Goal: Transaction & Acquisition: Purchase product/service

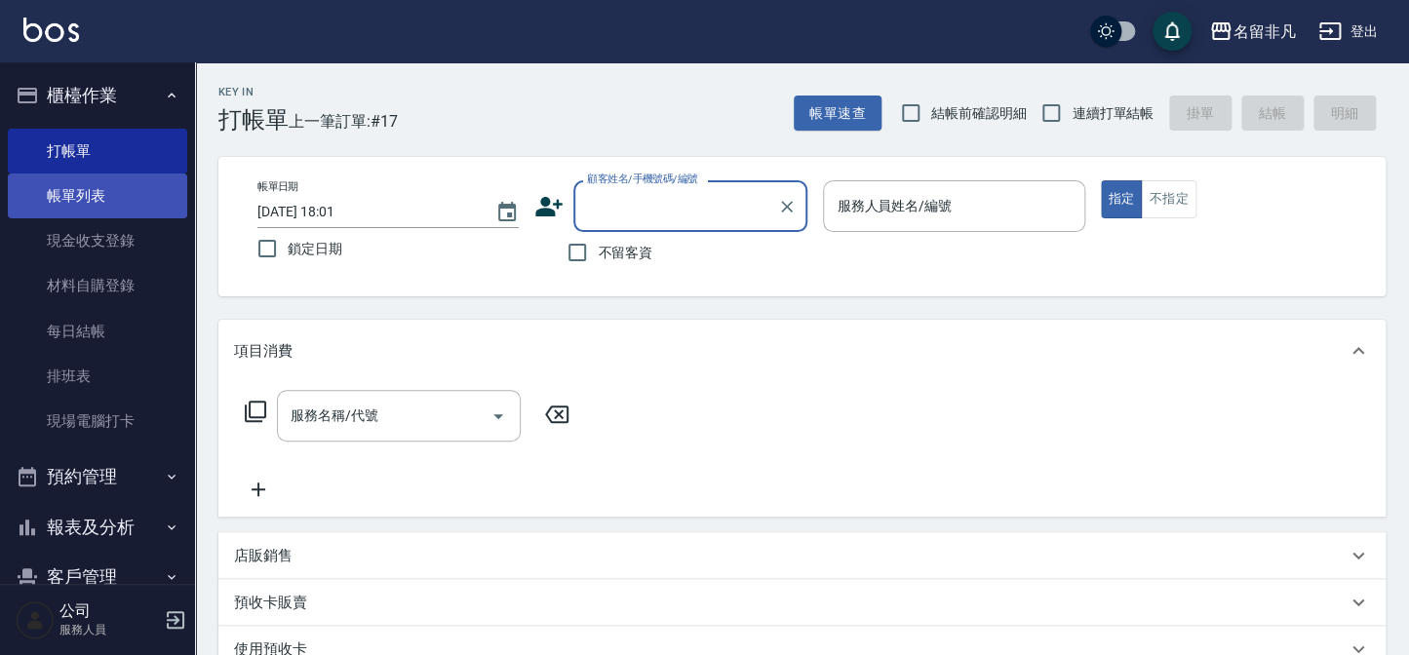
click at [134, 189] on link "帳單列表" at bounding box center [97, 196] width 179 height 45
click at [57, 188] on link "帳單列表" at bounding box center [97, 196] width 179 height 45
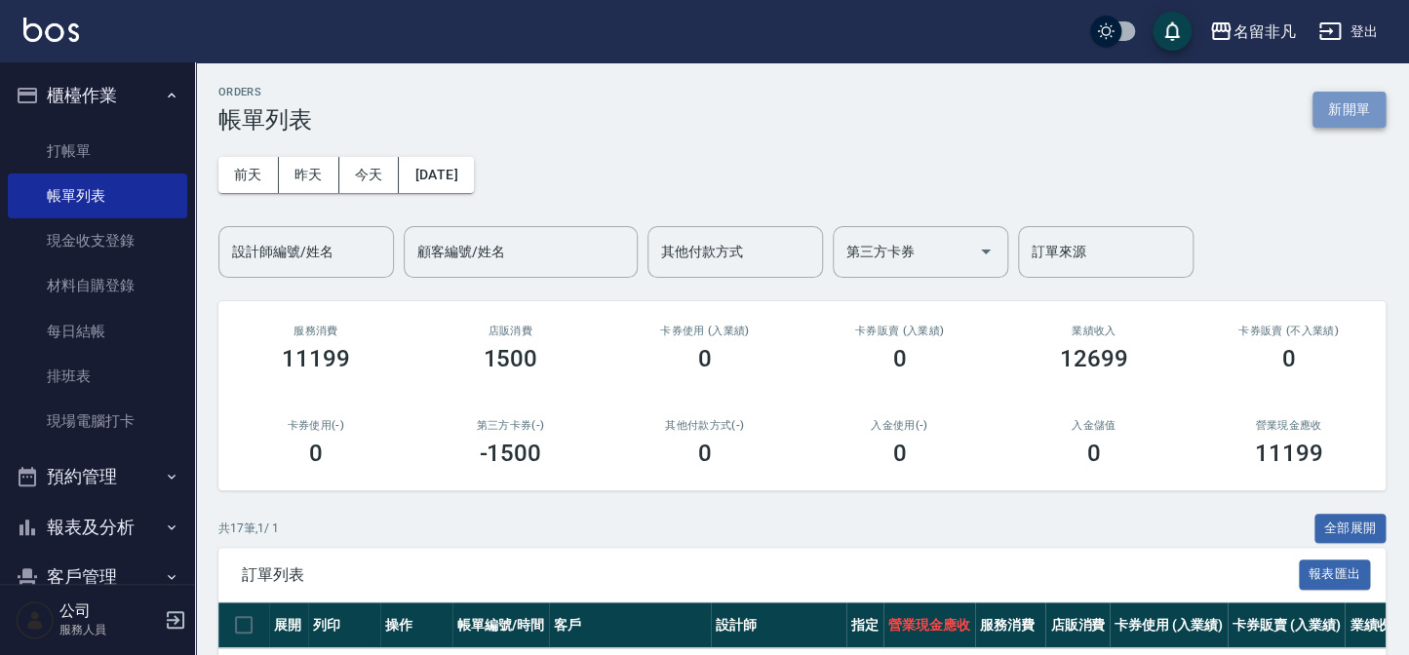
click at [1339, 102] on button "新開單" at bounding box center [1348, 110] width 73 height 36
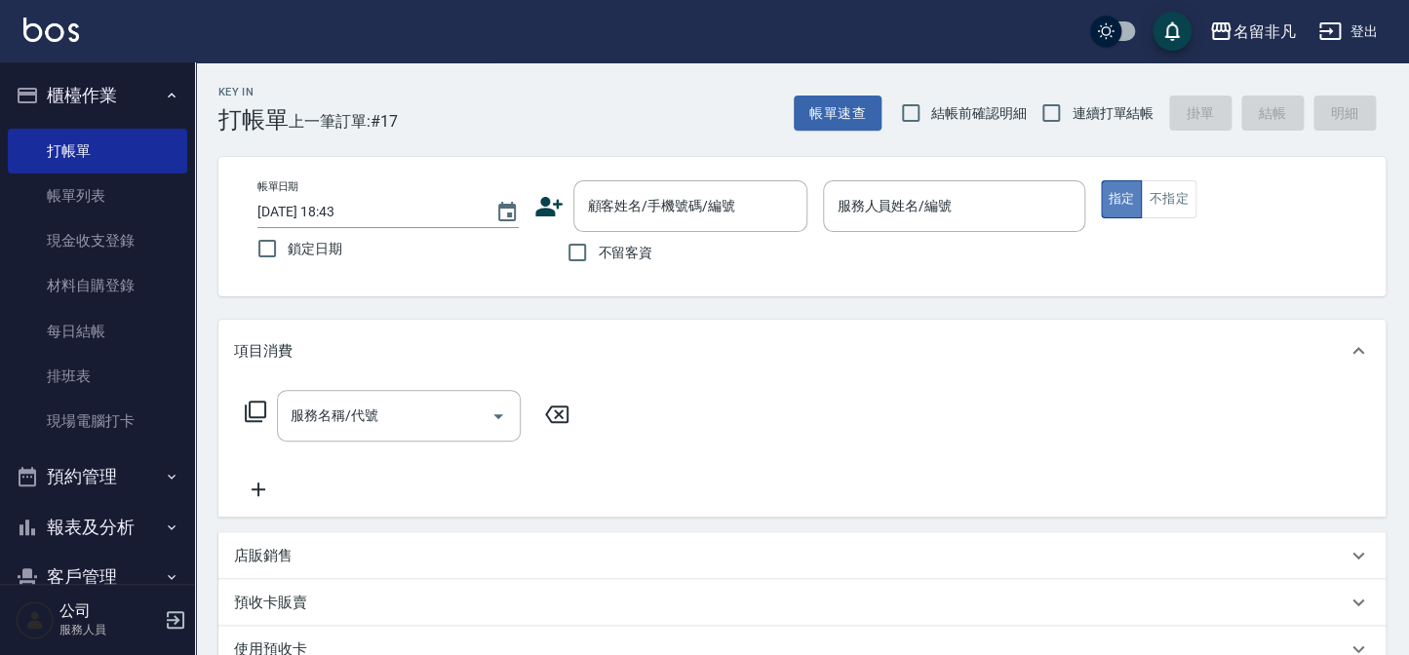
click at [1107, 195] on button "指定" at bounding box center [1122, 199] width 42 height 38
click at [976, 213] on input "服務人員姓名/編號" at bounding box center [954, 206] width 244 height 34
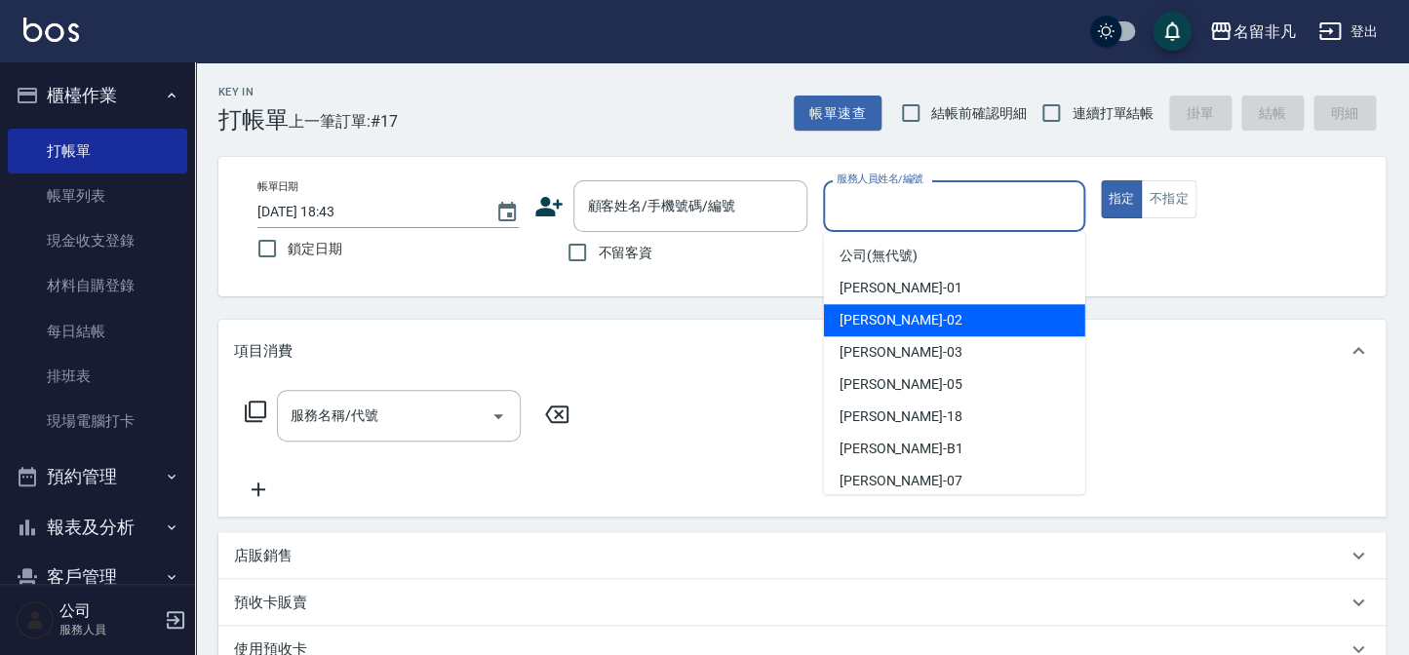
click at [936, 317] on div "[PERSON_NAME]-02" at bounding box center [954, 320] width 261 height 32
type input "[PERSON_NAME]-02"
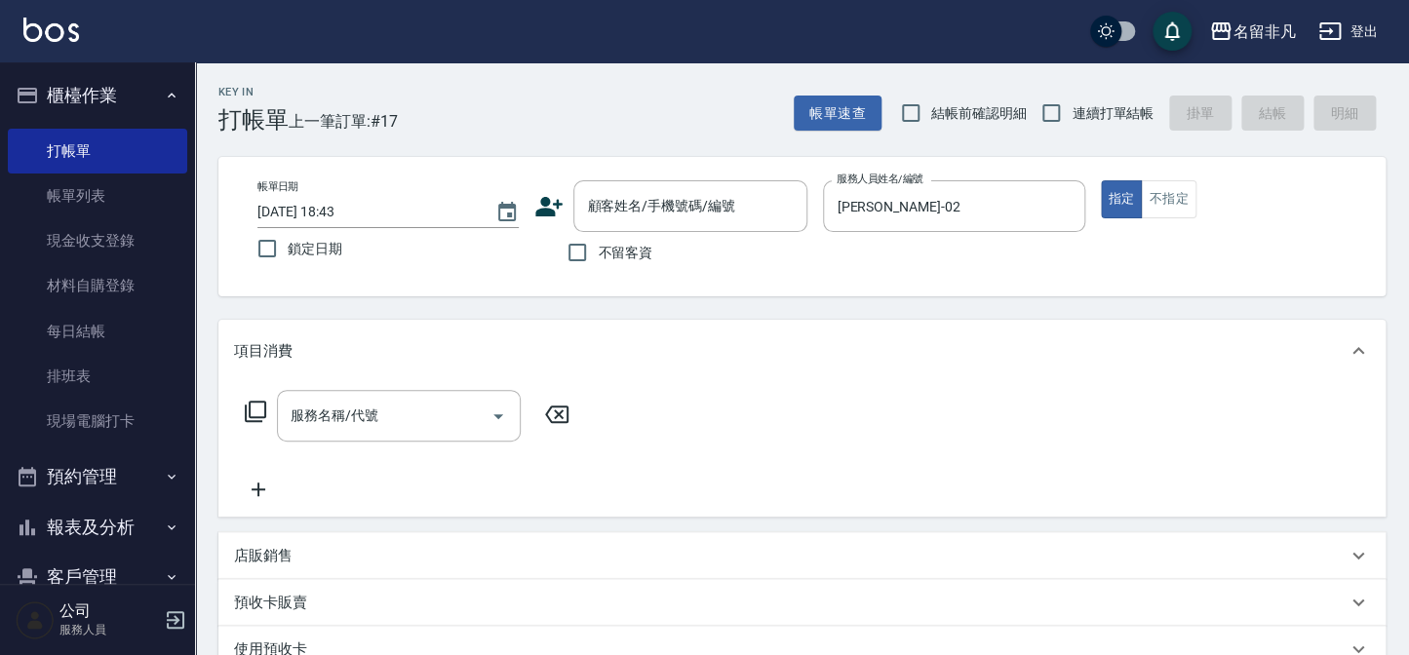
click at [250, 407] on icon at bounding box center [255, 411] width 21 height 21
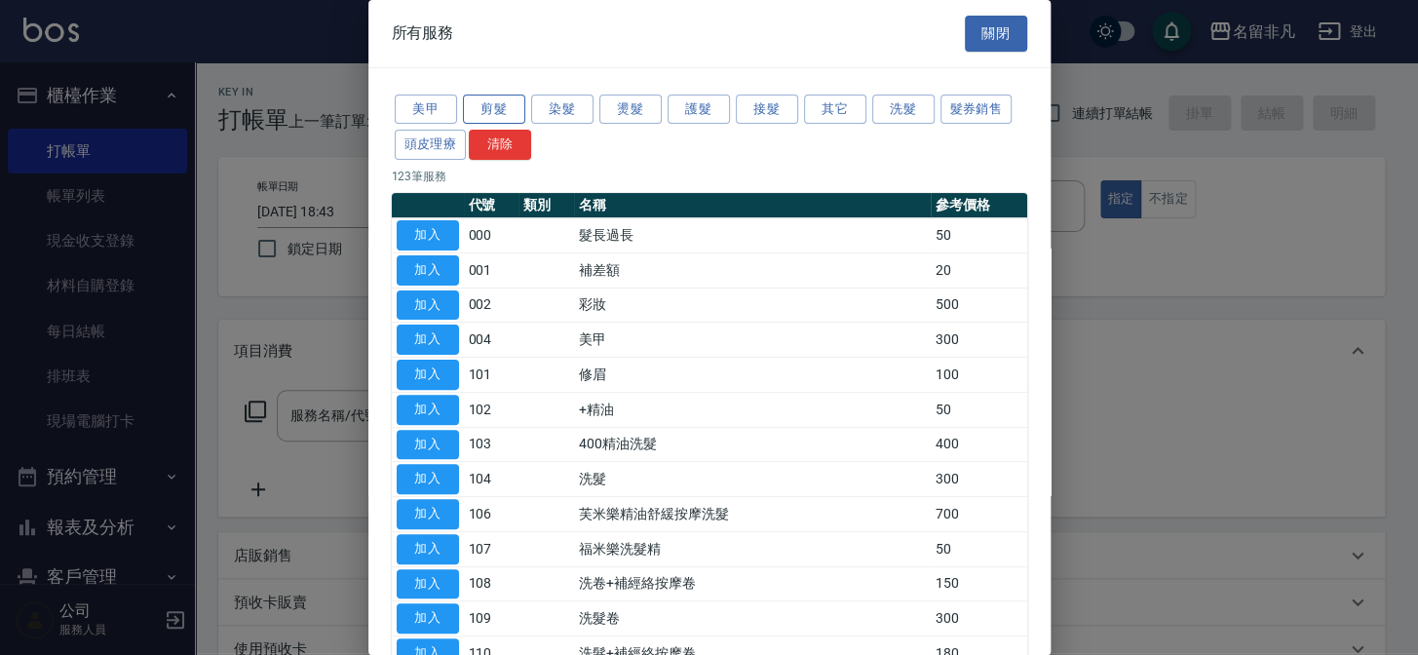
click at [488, 102] on button "剪髮" at bounding box center [494, 110] width 62 height 30
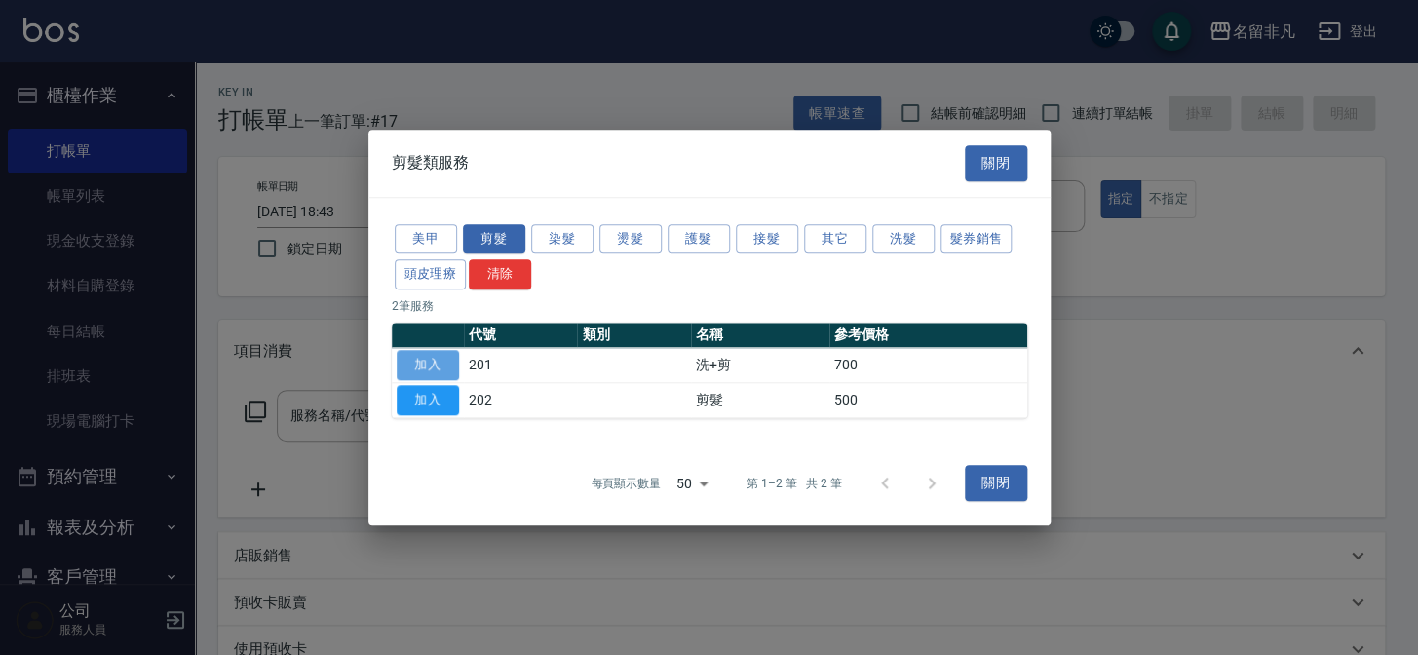
click at [447, 360] on button "加入" at bounding box center [428, 365] width 62 height 30
type input "洗+剪(201)"
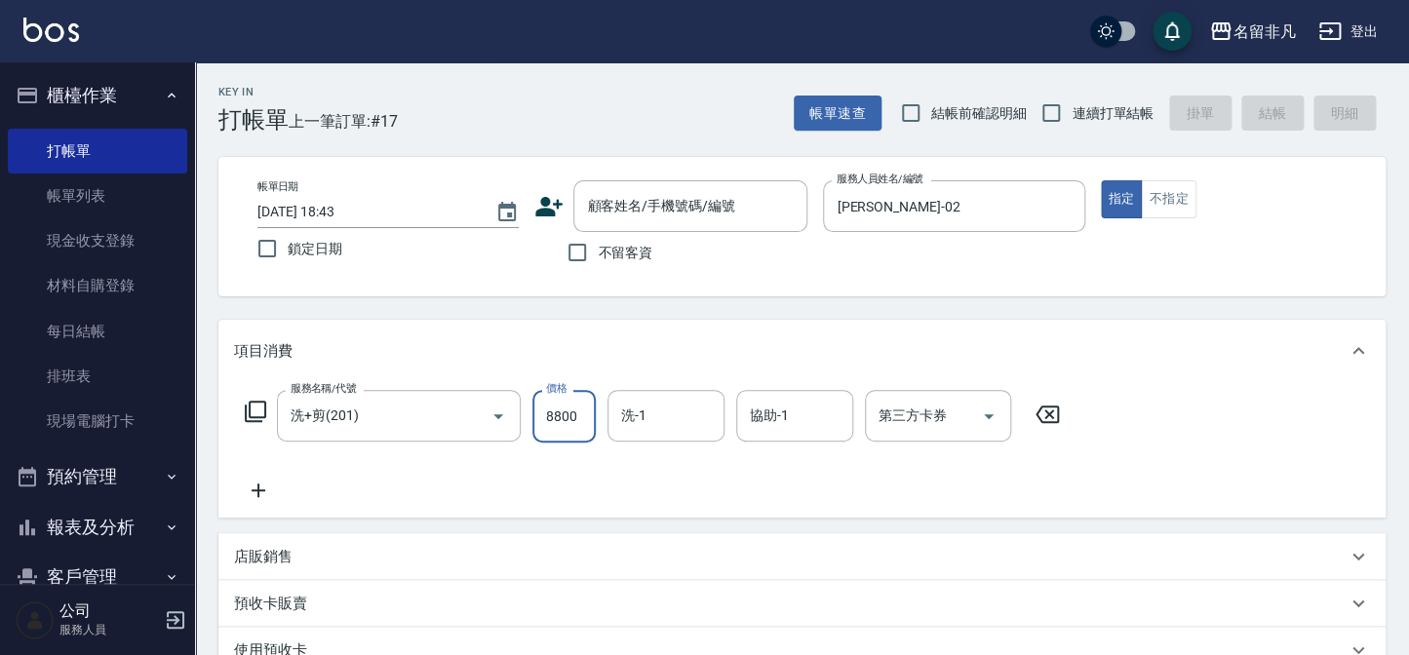
click at [551, 417] on input "8800" at bounding box center [563, 416] width 63 height 53
type input "800"
click at [675, 428] on input "洗-1" at bounding box center [665, 416] width 99 height 34
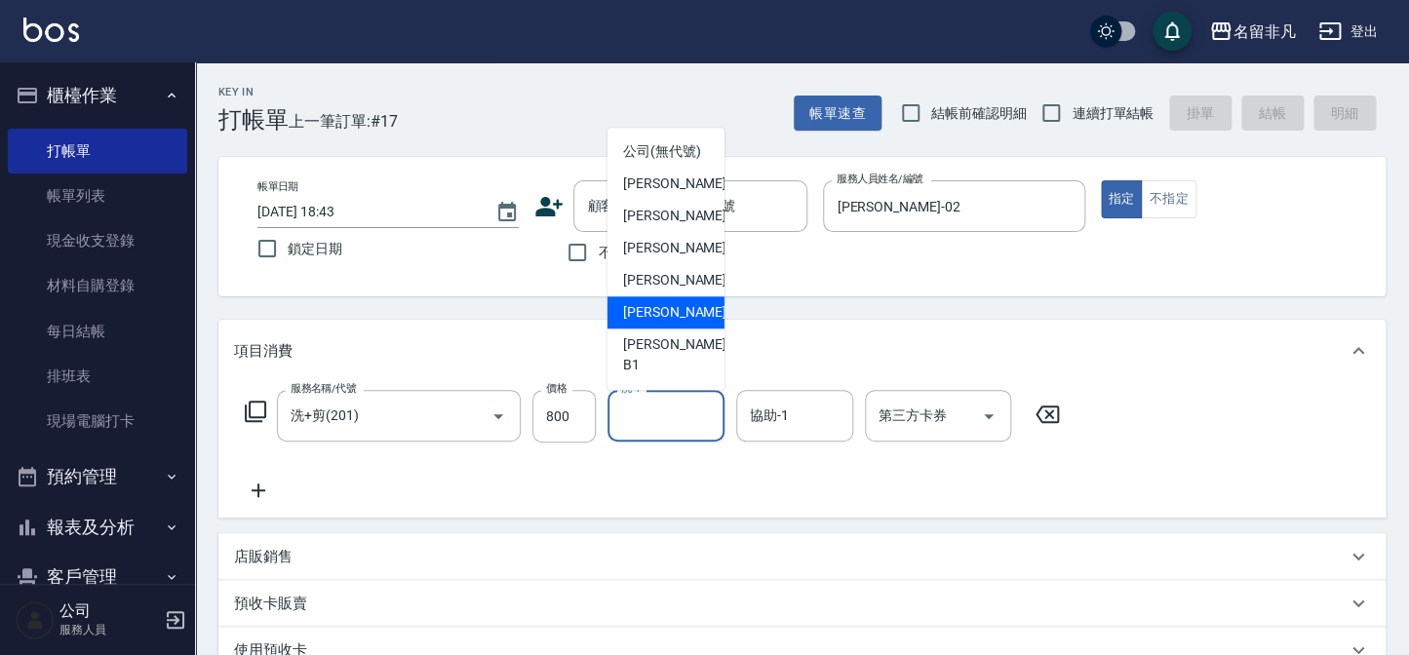
click at [693, 329] on div "[PERSON_NAME]-18" at bounding box center [665, 312] width 117 height 32
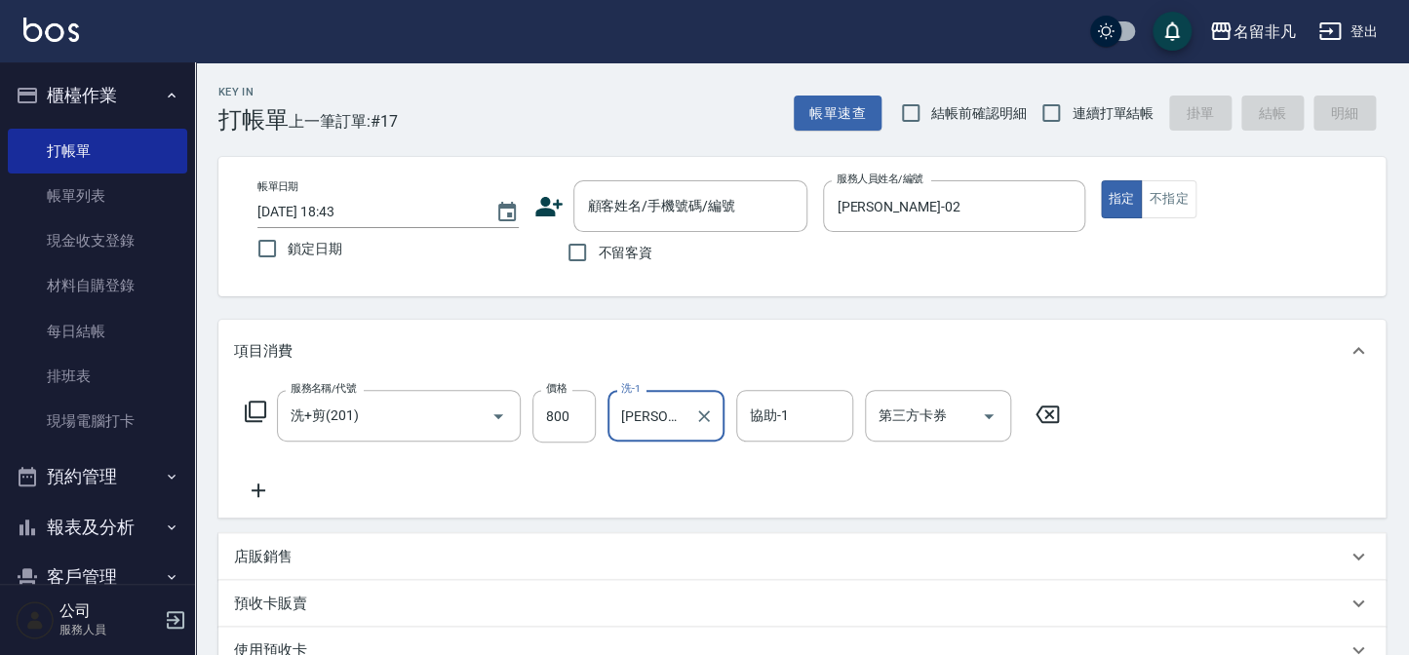
type input "[PERSON_NAME]-18"
click at [580, 243] on input "不留客資" at bounding box center [577, 252] width 41 height 41
checkbox input "true"
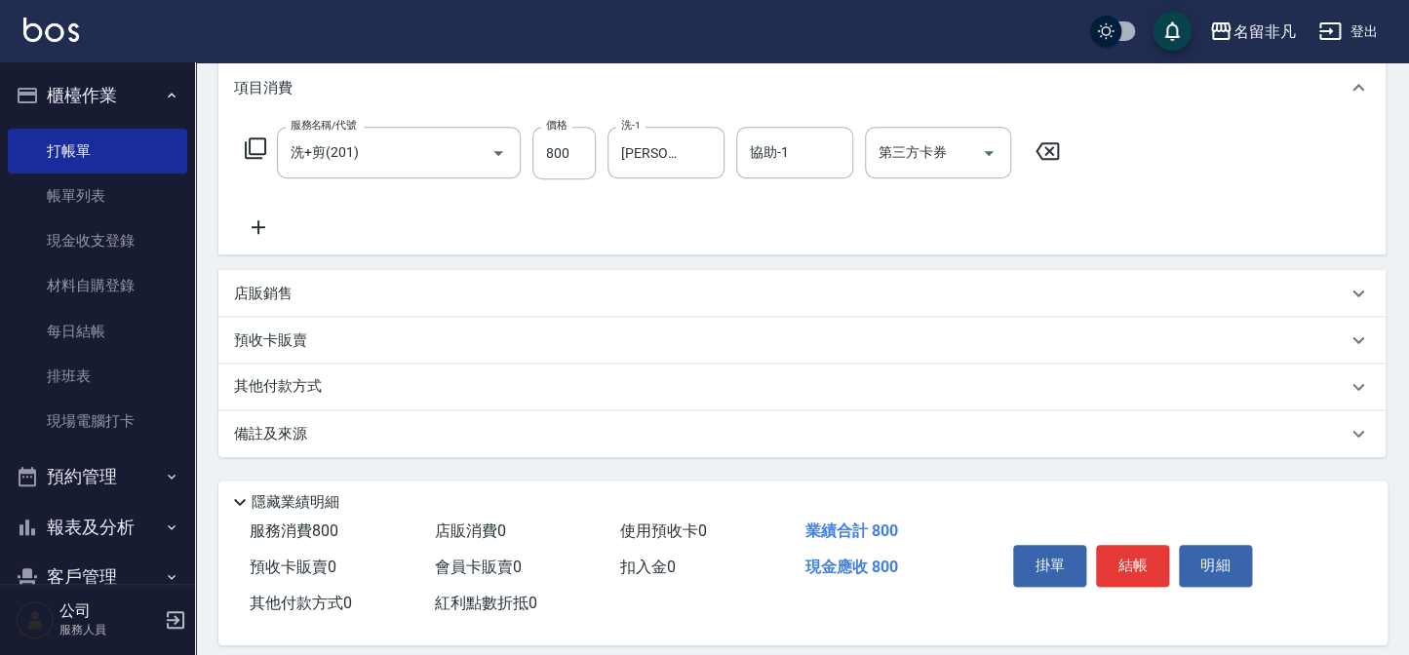
scroll to position [282, 0]
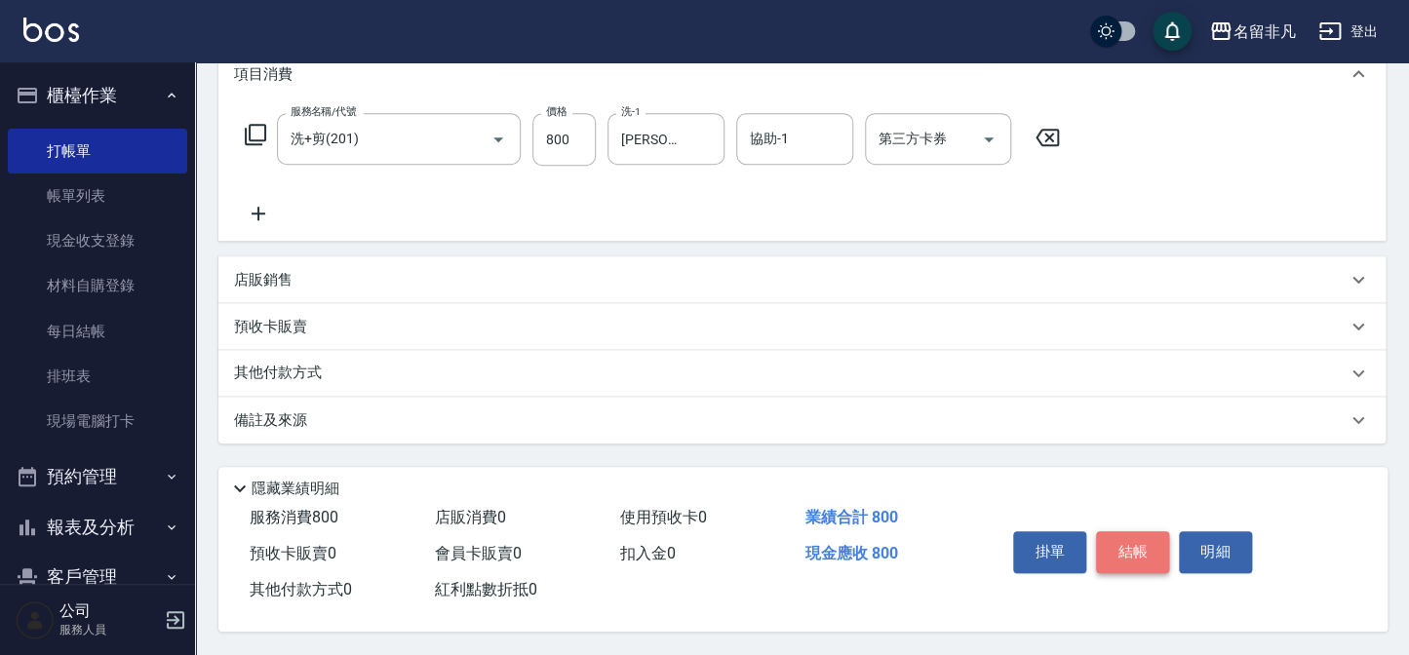
click at [1113, 543] on button "結帳" at bounding box center [1132, 551] width 73 height 41
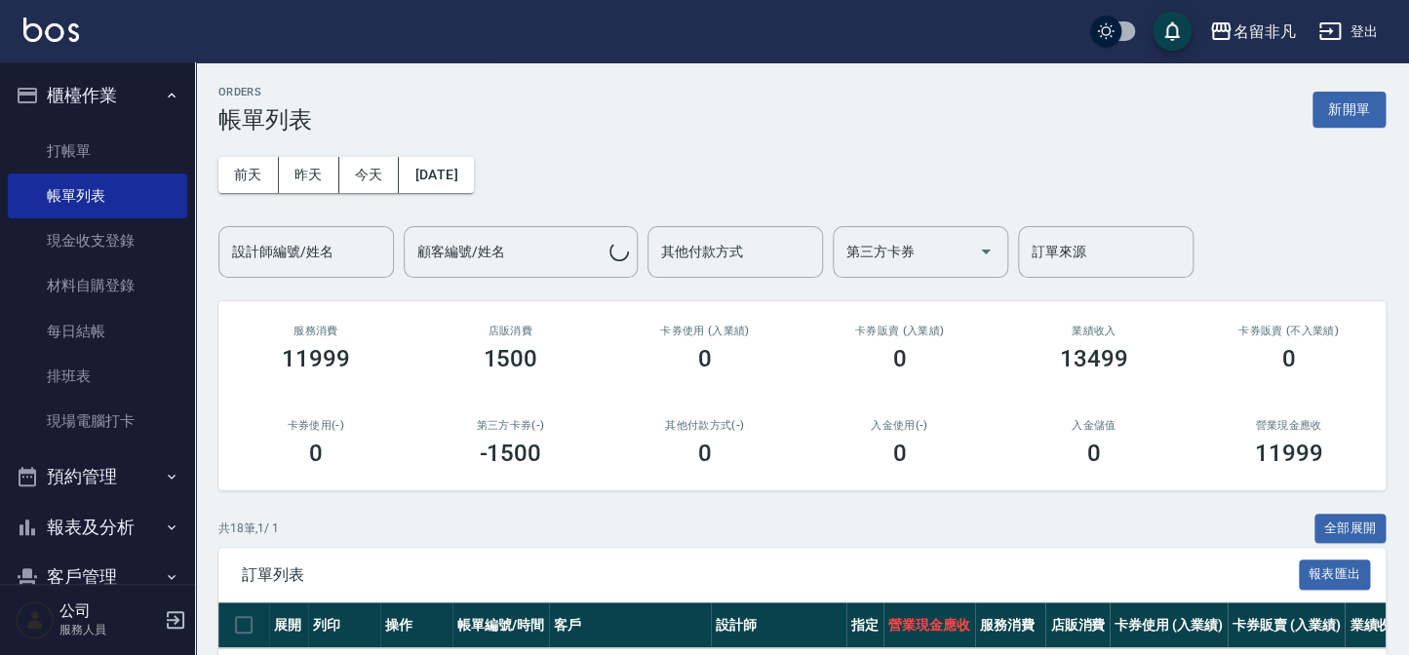
click at [112, 89] on button "櫃檯作業" at bounding box center [97, 95] width 179 height 51
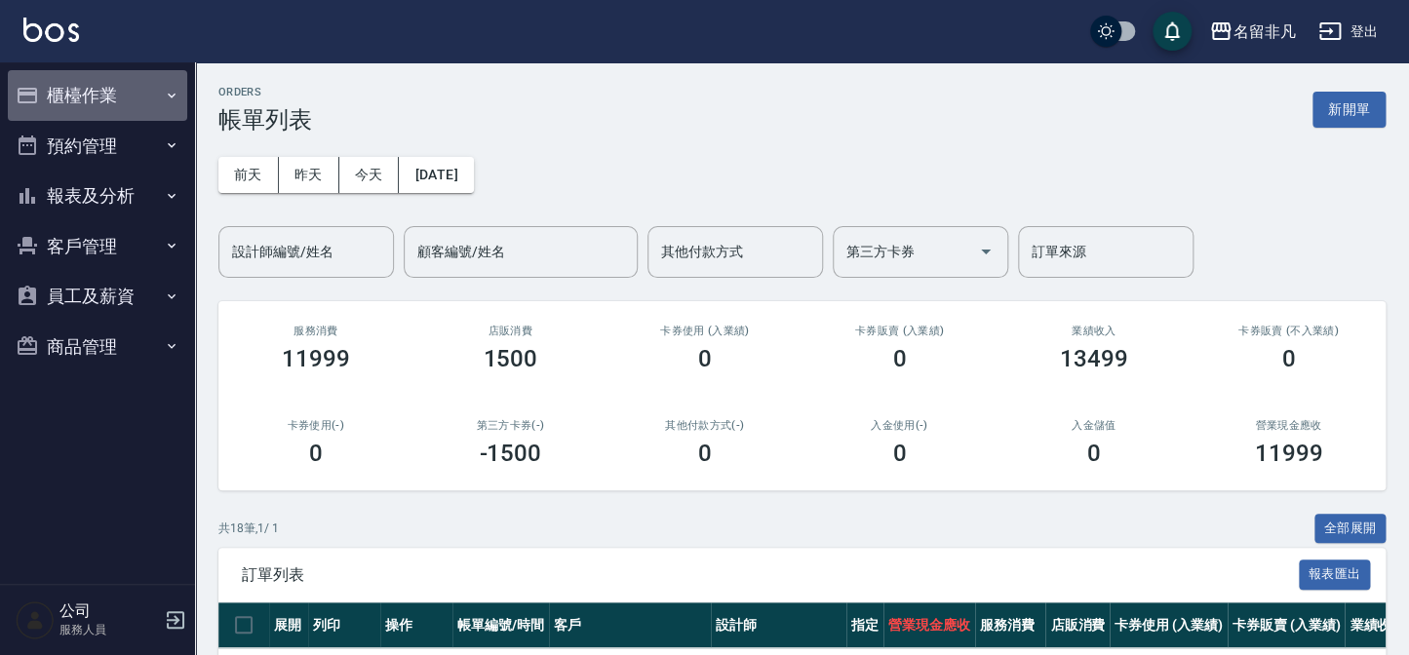
click at [121, 94] on button "櫃檯作業" at bounding box center [97, 95] width 179 height 51
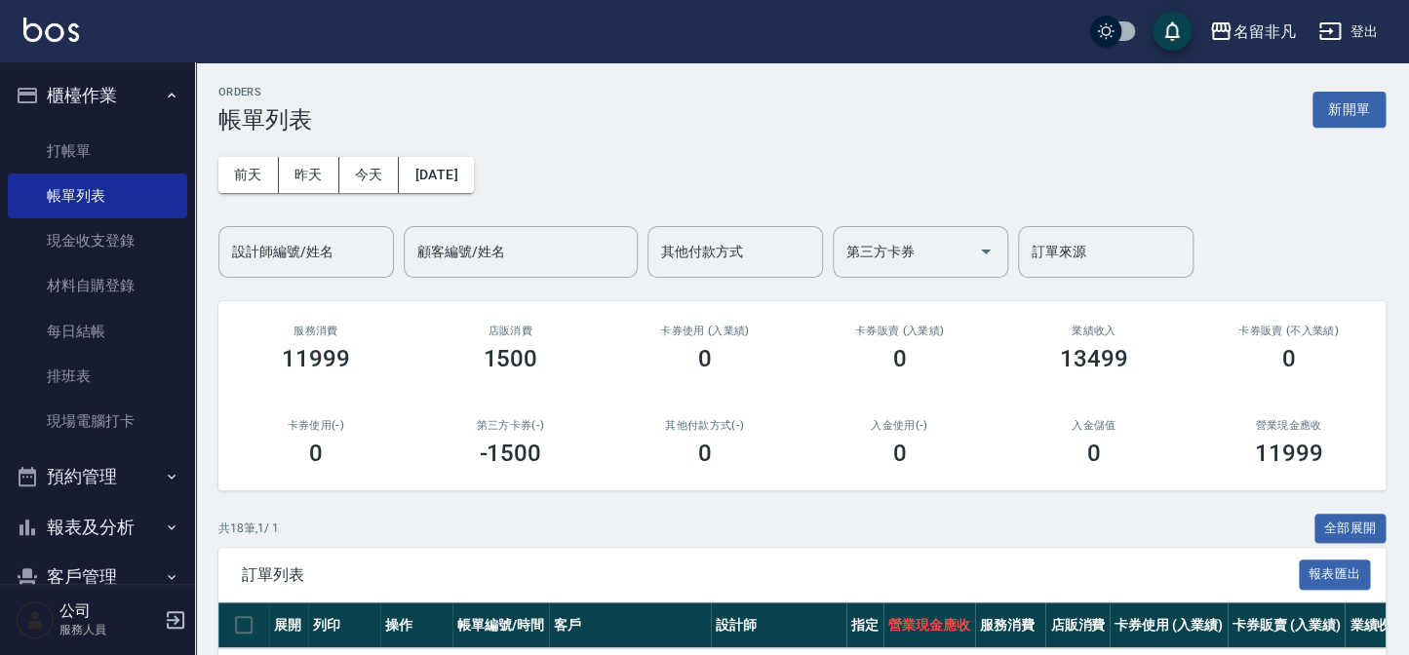
click at [101, 88] on button "櫃檯作業" at bounding box center [97, 95] width 179 height 51
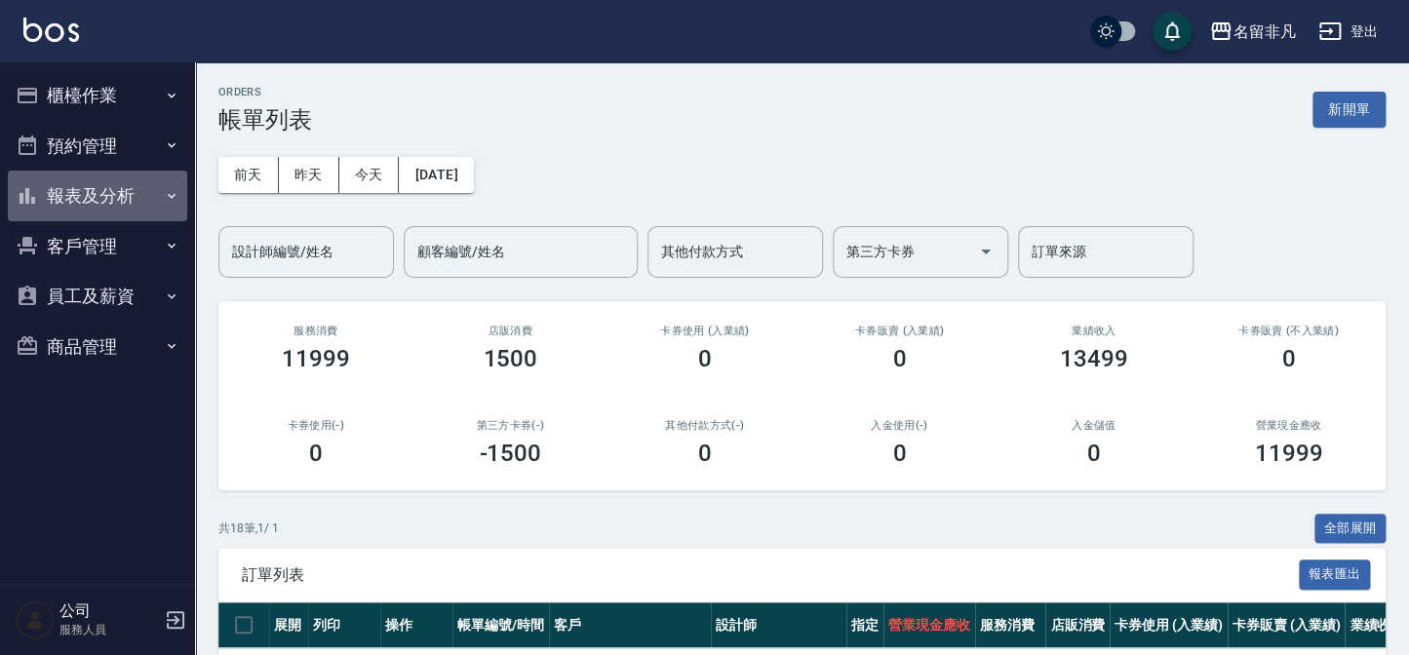
click at [106, 197] on button "報表及分析" at bounding box center [97, 196] width 179 height 51
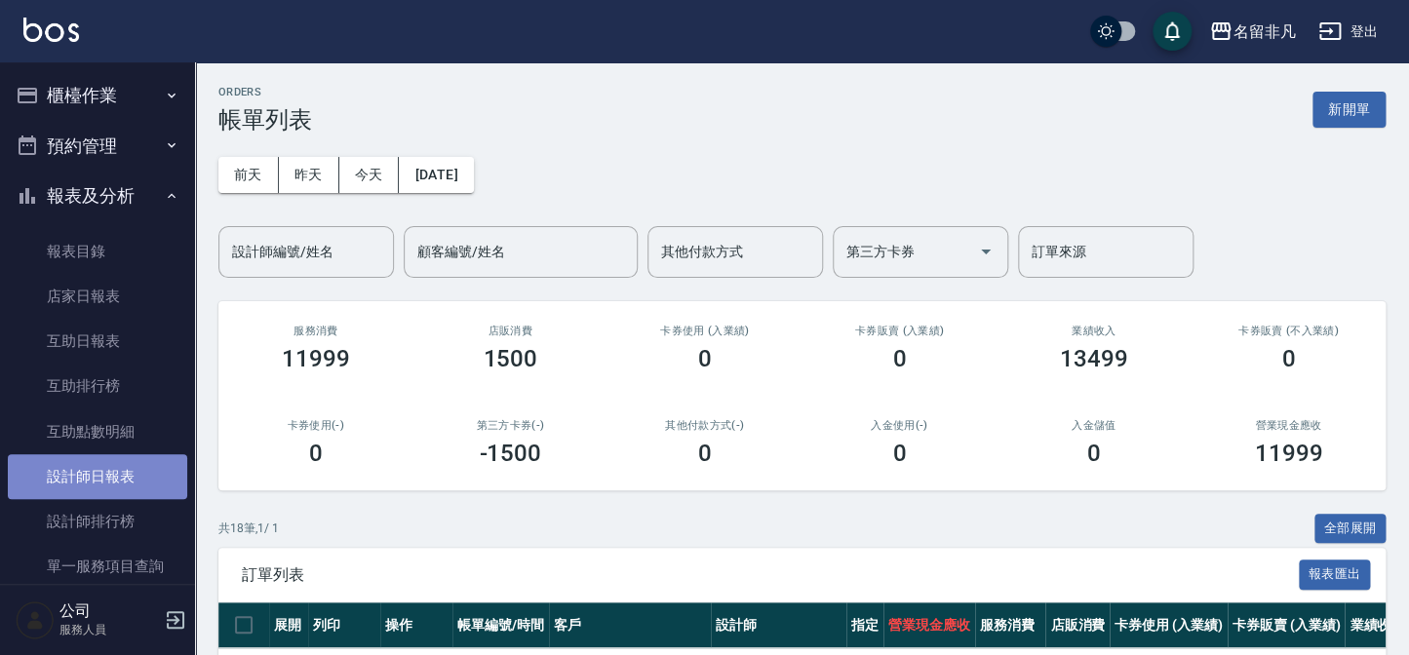
click at [100, 475] on link "設計師日報表" at bounding box center [97, 476] width 179 height 45
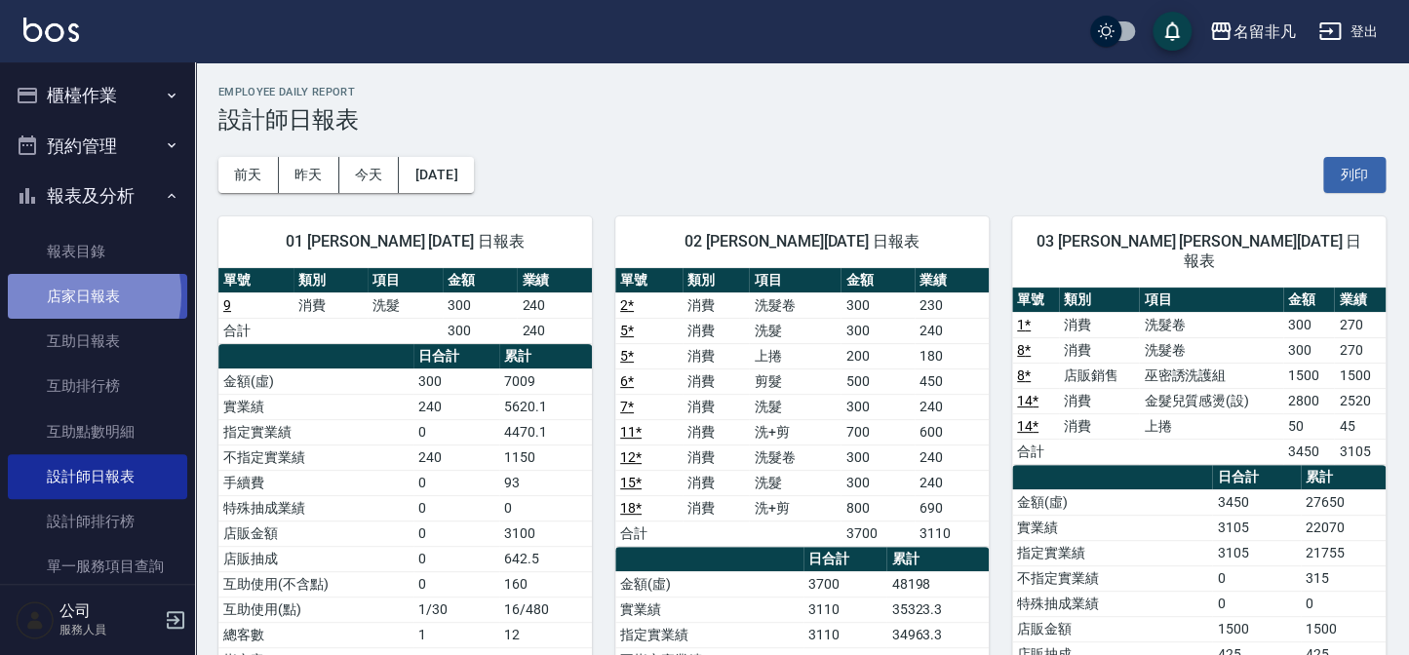
click at [64, 295] on link "店家日報表" at bounding box center [97, 296] width 179 height 45
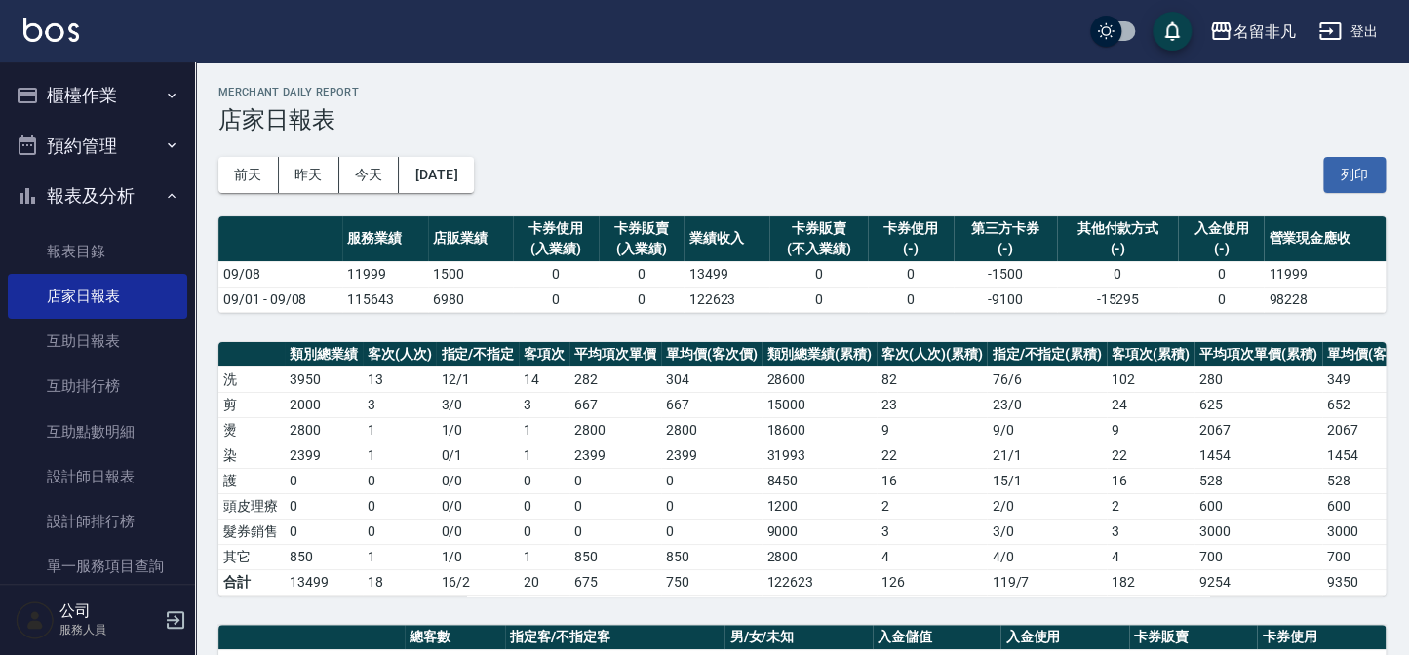
click at [94, 94] on button "櫃檯作業" at bounding box center [97, 95] width 179 height 51
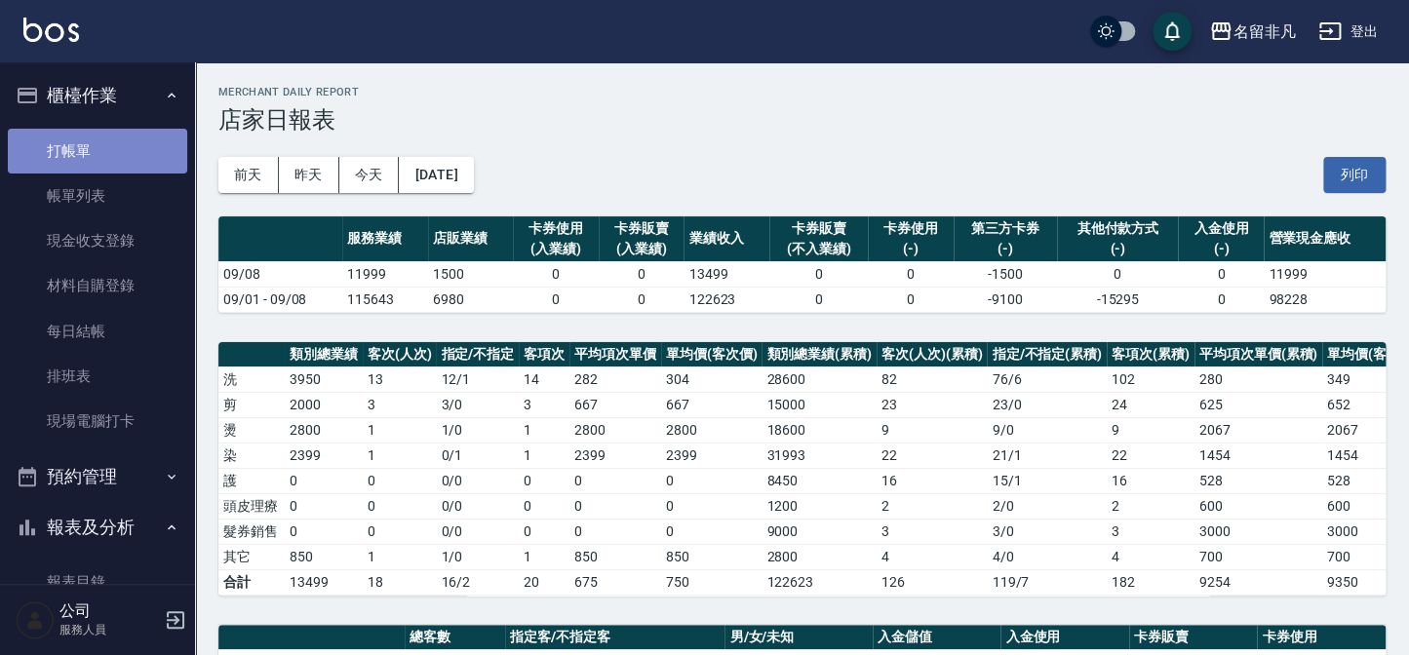
click at [99, 141] on link "打帳單" at bounding box center [97, 151] width 179 height 45
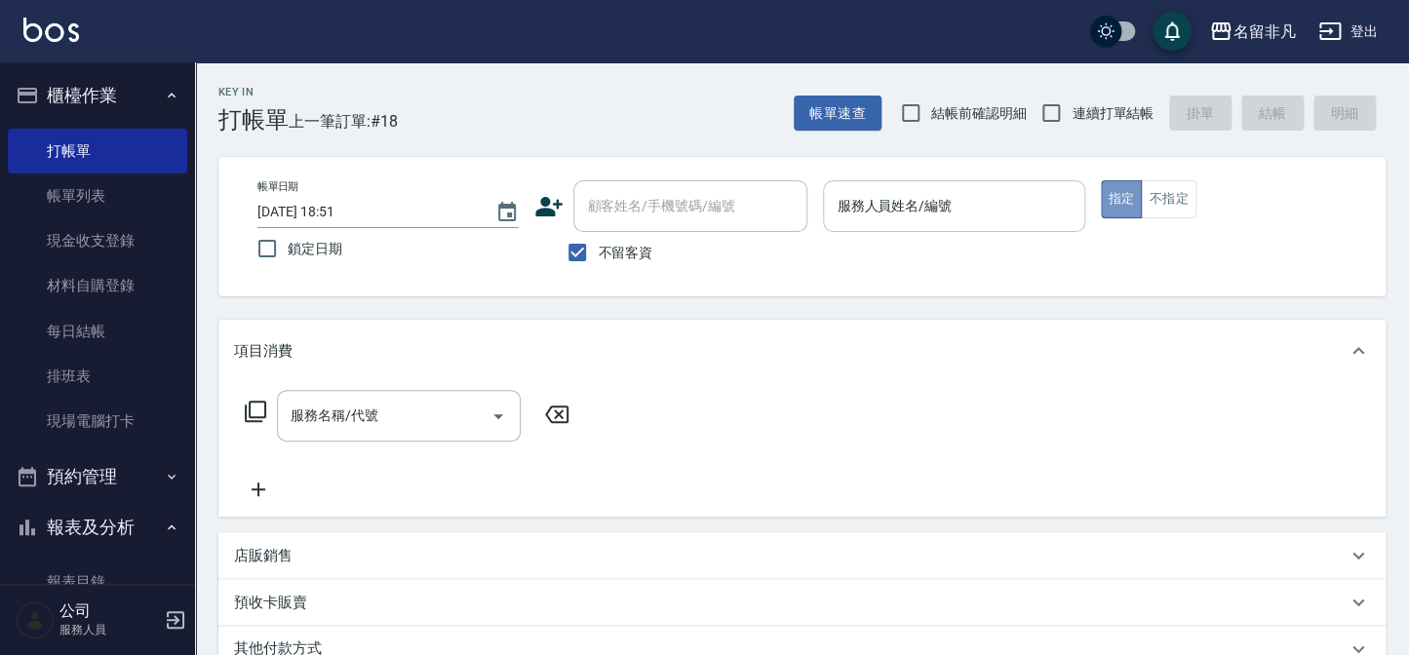
drag, startPoint x: 1125, startPoint y: 204, endPoint x: 906, endPoint y: 216, distance: 219.7
click at [1093, 207] on div "帳單日期 [DATE] 18:51 鎖定日期 顧客姓名/手機號碼/編號 顧客姓名/手機號碼/編號 不留客資 服務人員姓名/編號 服務人員姓名/編號 指定 不指定" at bounding box center [802, 226] width 1120 height 93
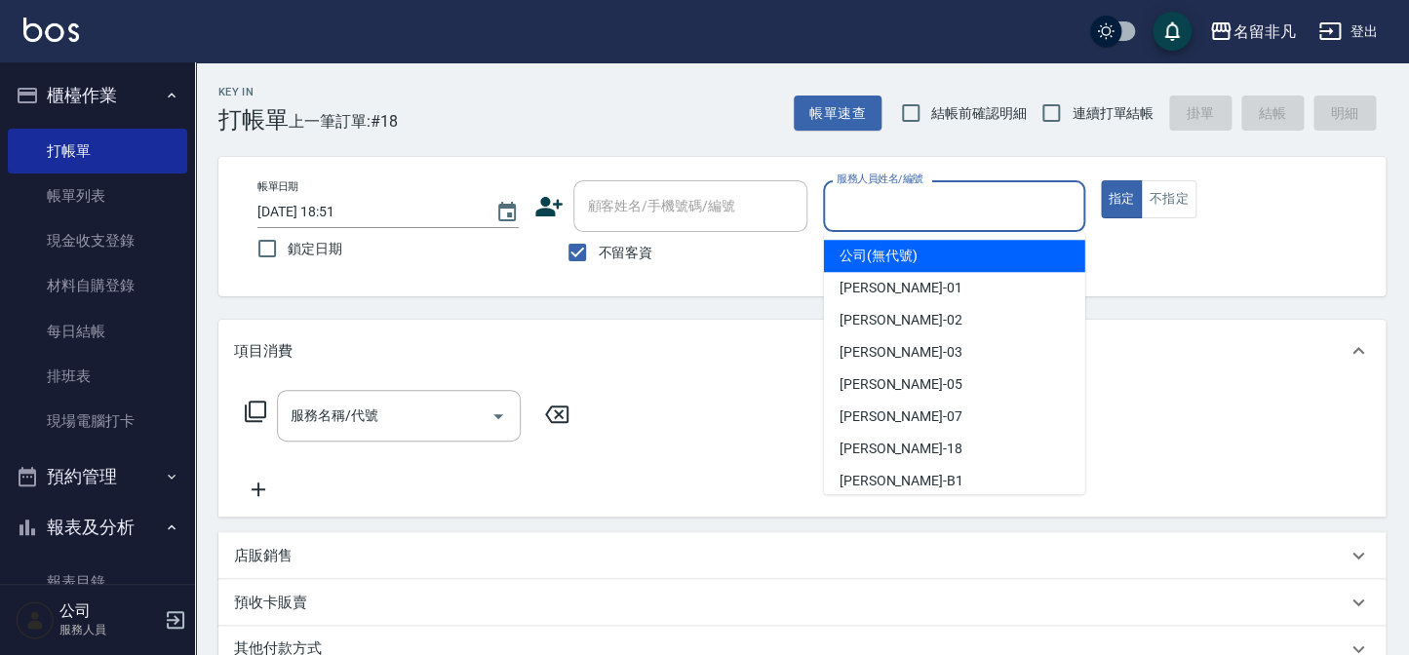
click at [910, 214] on input "服務人員姓名/編號" at bounding box center [954, 206] width 244 height 34
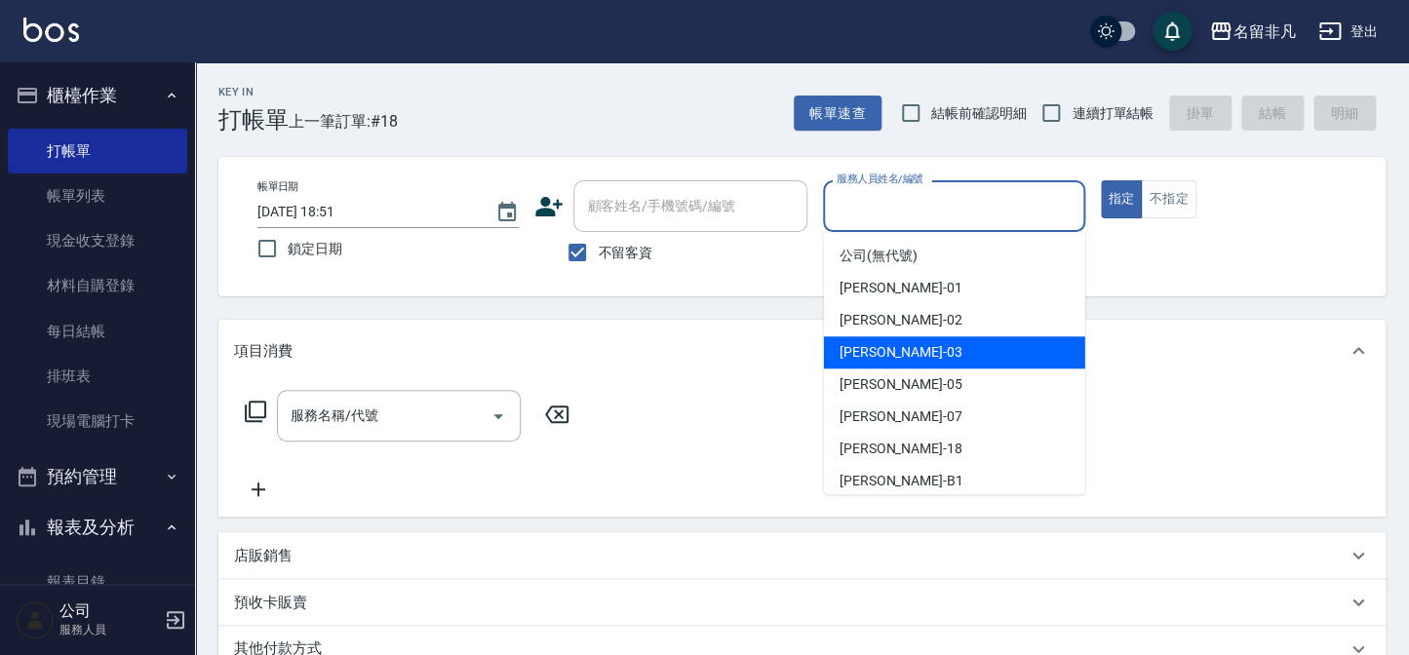
drag, startPoint x: 929, startPoint y: 353, endPoint x: 1063, endPoint y: 234, distance: 178.8
click at [931, 349] on div "[PERSON_NAME] -03" at bounding box center [954, 352] width 261 height 32
type input "[PERSON_NAME]-03"
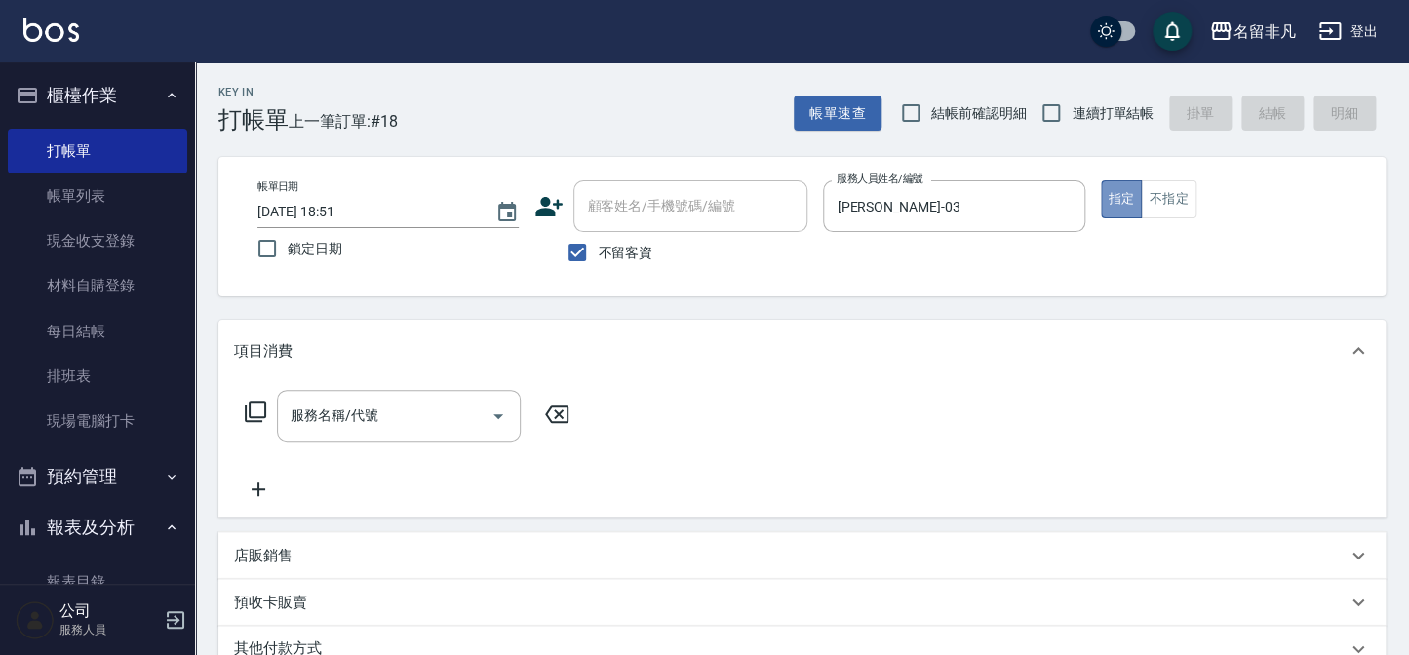
drag, startPoint x: 1113, startPoint y: 196, endPoint x: 790, endPoint y: 221, distance: 324.7
click at [1004, 204] on div "帳單日期 [DATE] 18:51 鎖定日期 顧客姓名/手機號碼/編號 顧客姓名/手機號碼/編號 不留客資 服務人員姓名/編號 [PERSON_NAME]-0…" at bounding box center [802, 226] width 1120 height 93
click at [254, 402] on icon at bounding box center [255, 411] width 21 height 21
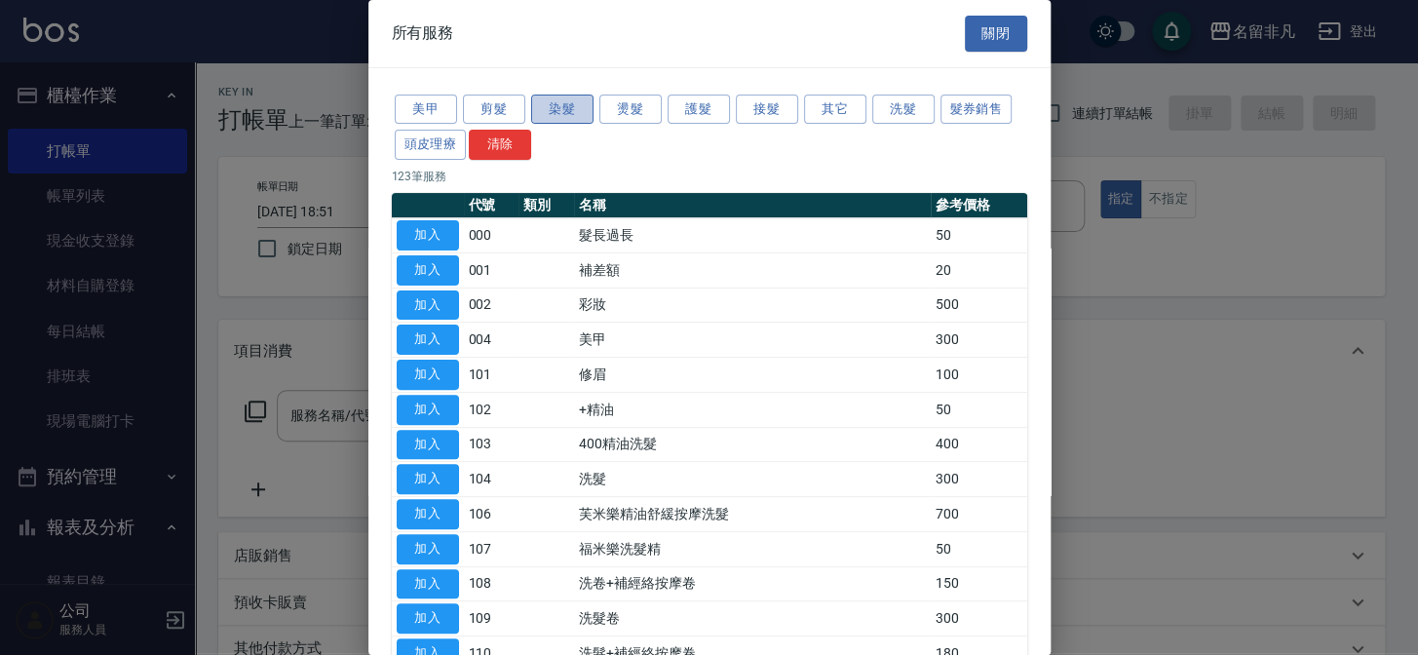
click at [554, 106] on button "染髮" at bounding box center [562, 110] width 62 height 30
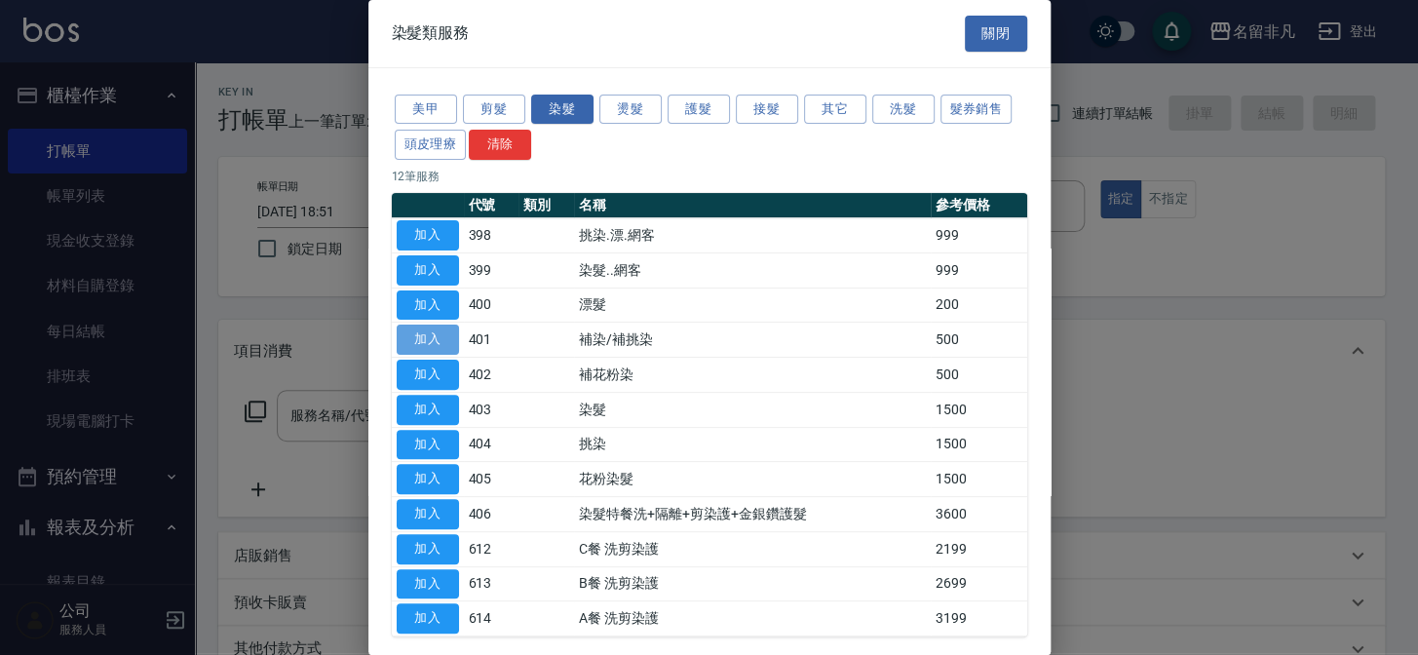
click at [430, 333] on button "加入" at bounding box center [428, 340] width 62 height 30
type input "補染/補挑染(401)"
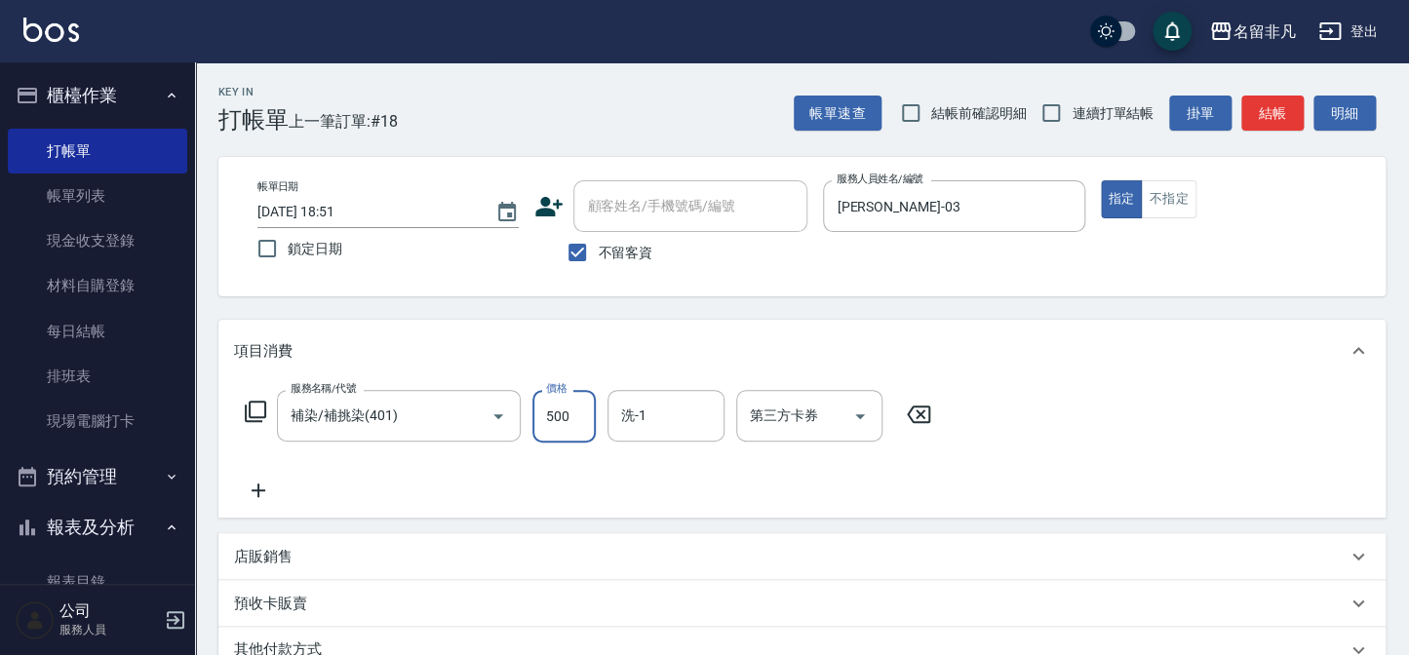
click at [571, 410] on input "500" at bounding box center [563, 416] width 63 height 53
click at [552, 408] on input "22000" at bounding box center [563, 416] width 63 height 53
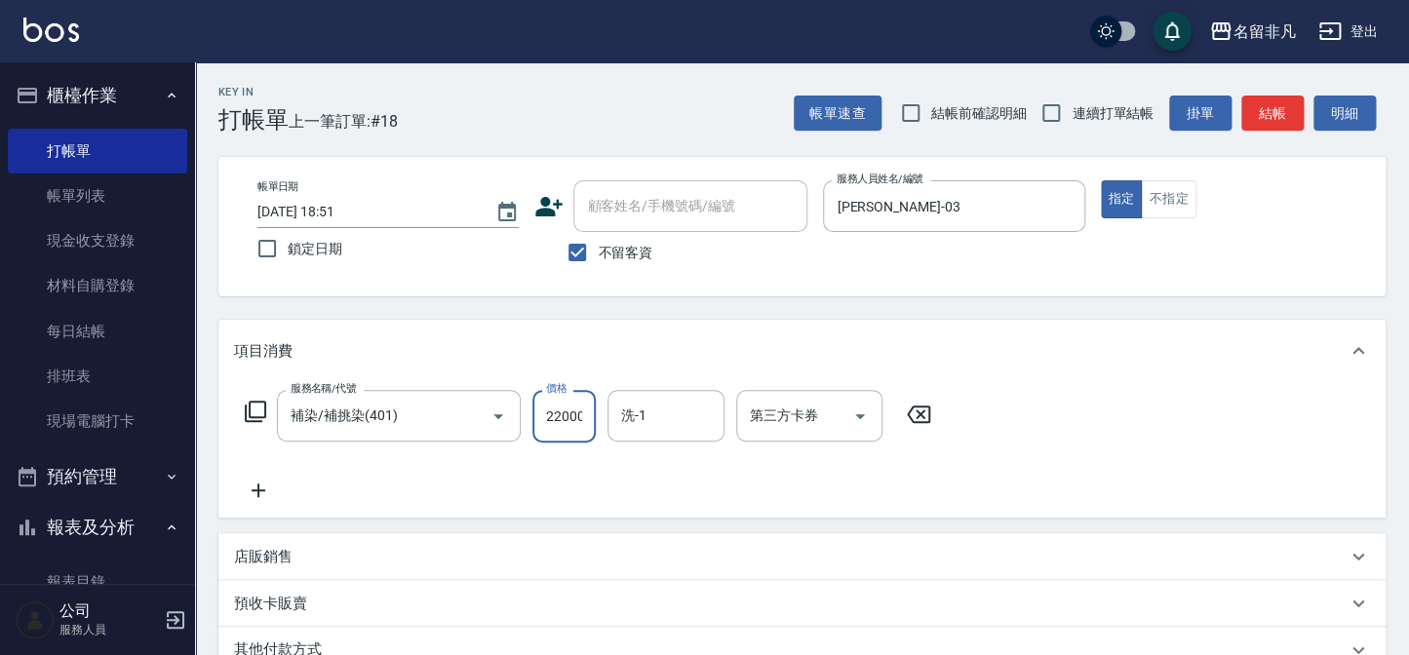
click at [552, 408] on input "22000" at bounding box center [563, 416] width 63 height 53
click at [552, 409] on input "22000" at bounding box center [563, 416] width 63 height 53
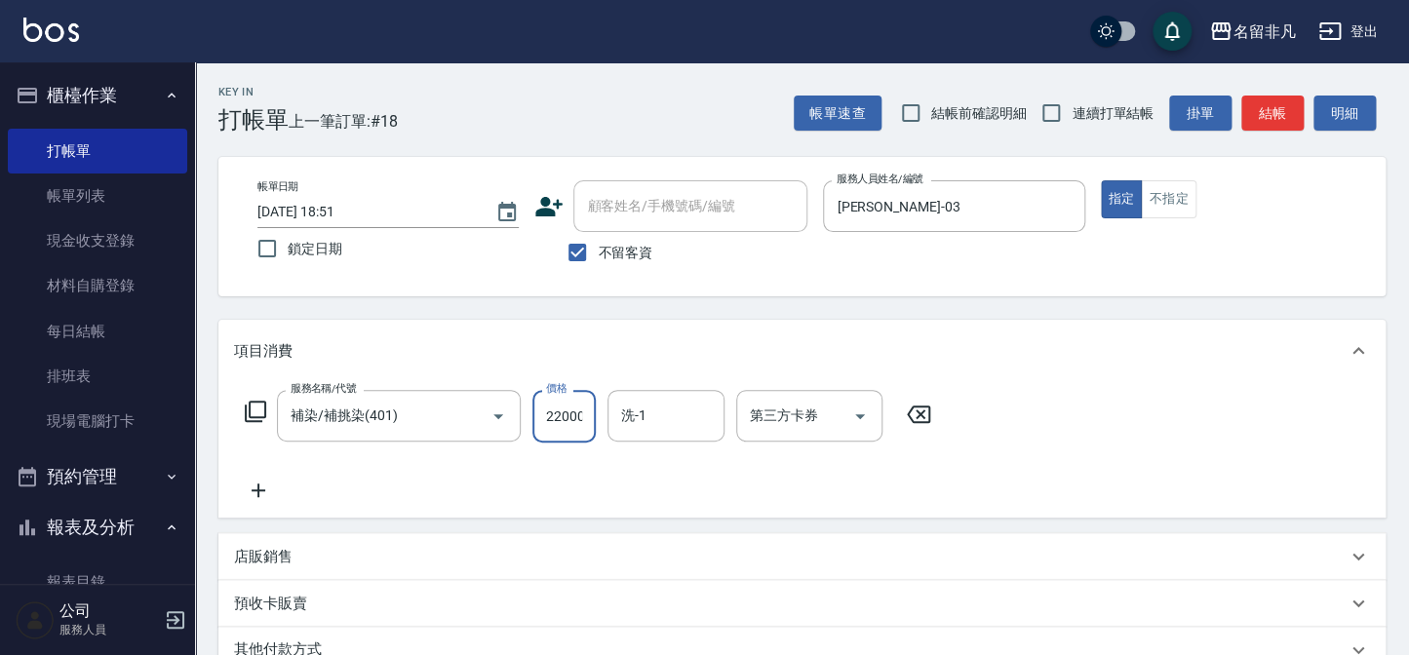
click at [552, 409] on input "22000" at bounding box center [563, 416] width 63 height 53
click at [552, 417] on input "22000" at bounding box center [563, 416] width 63 height 53
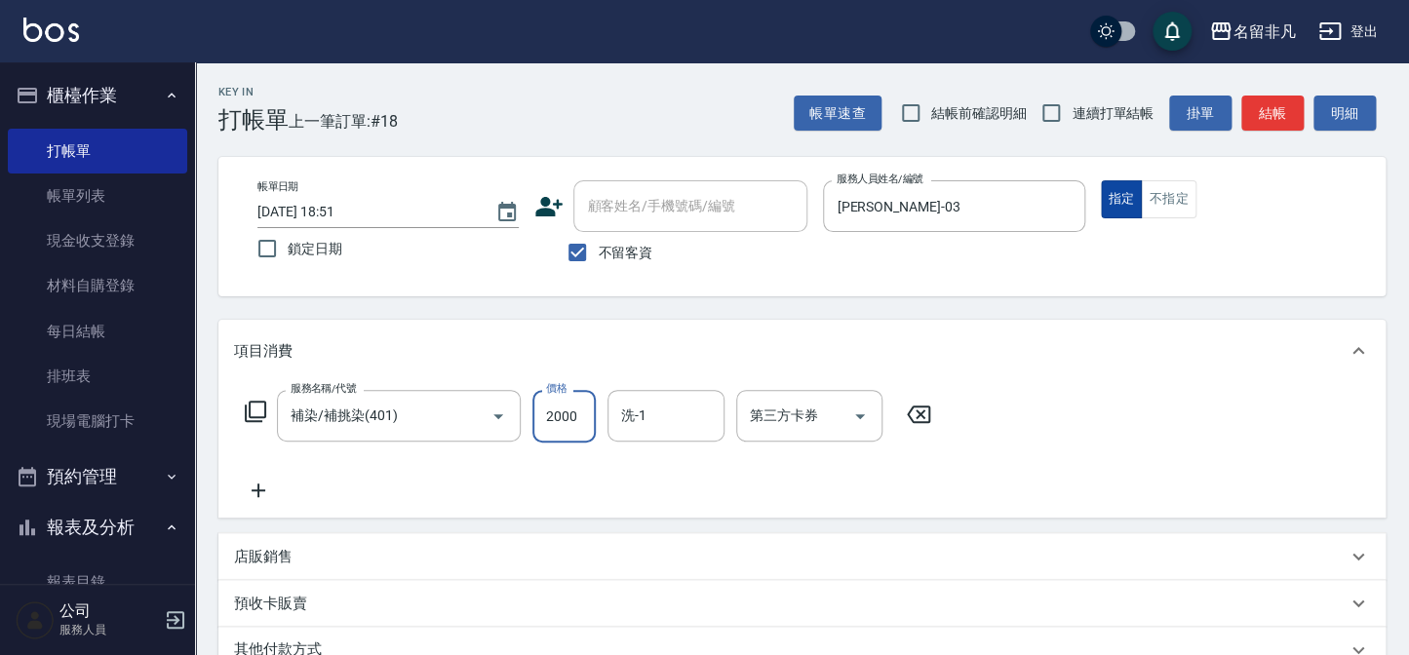
type input "2000"
click at [1127, 193] on button "指定" at bounding box center [1122, 199] width 42 height 38
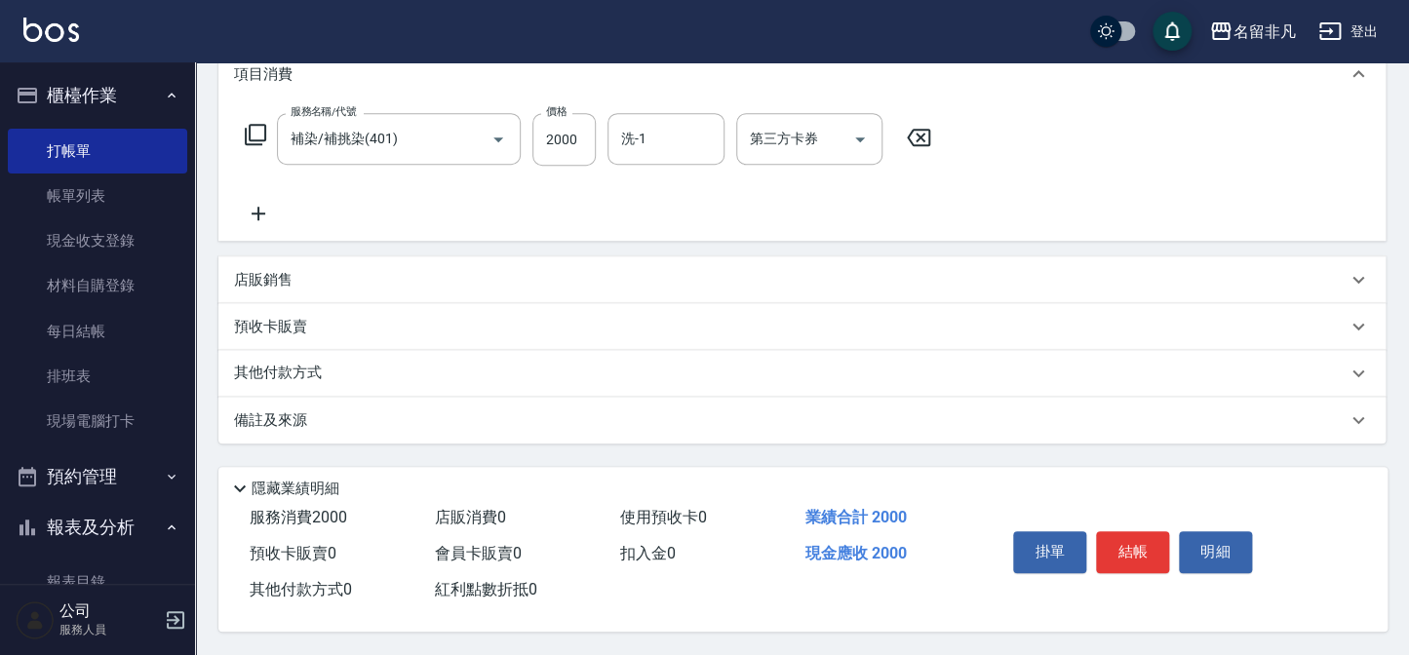
scroll to position [282, 0]
click at [1131, 543] on button "結帳" at bounding box center [1132, 551] width 73 height 41
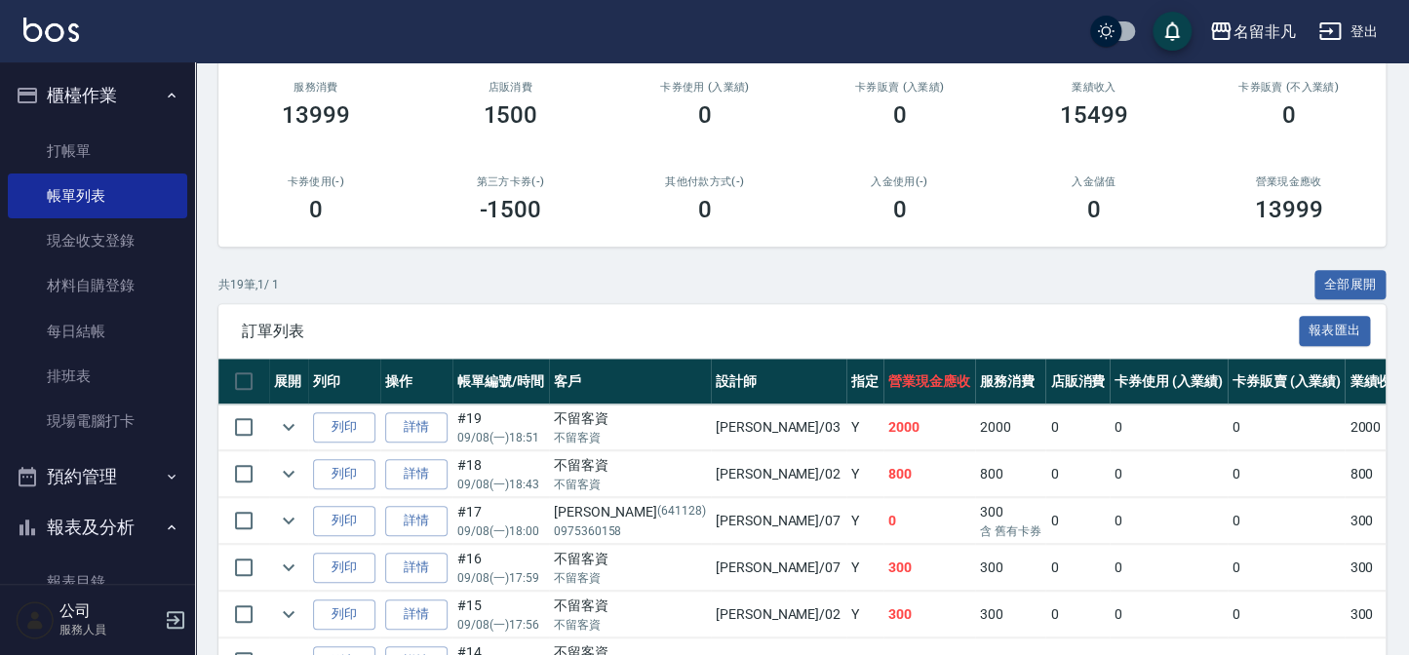
scroll to position [265, 0]
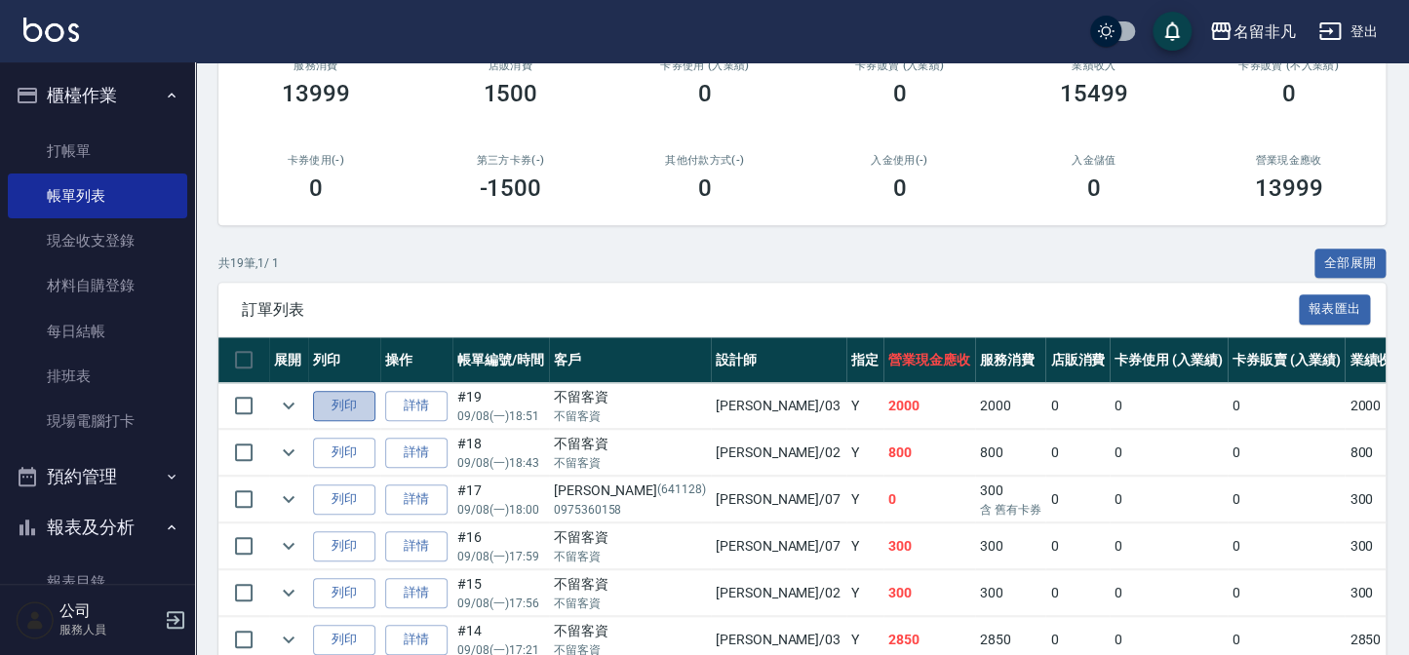
click at [341, 401] on button "列印" at bounding box center [344, 406] width 62 height 30
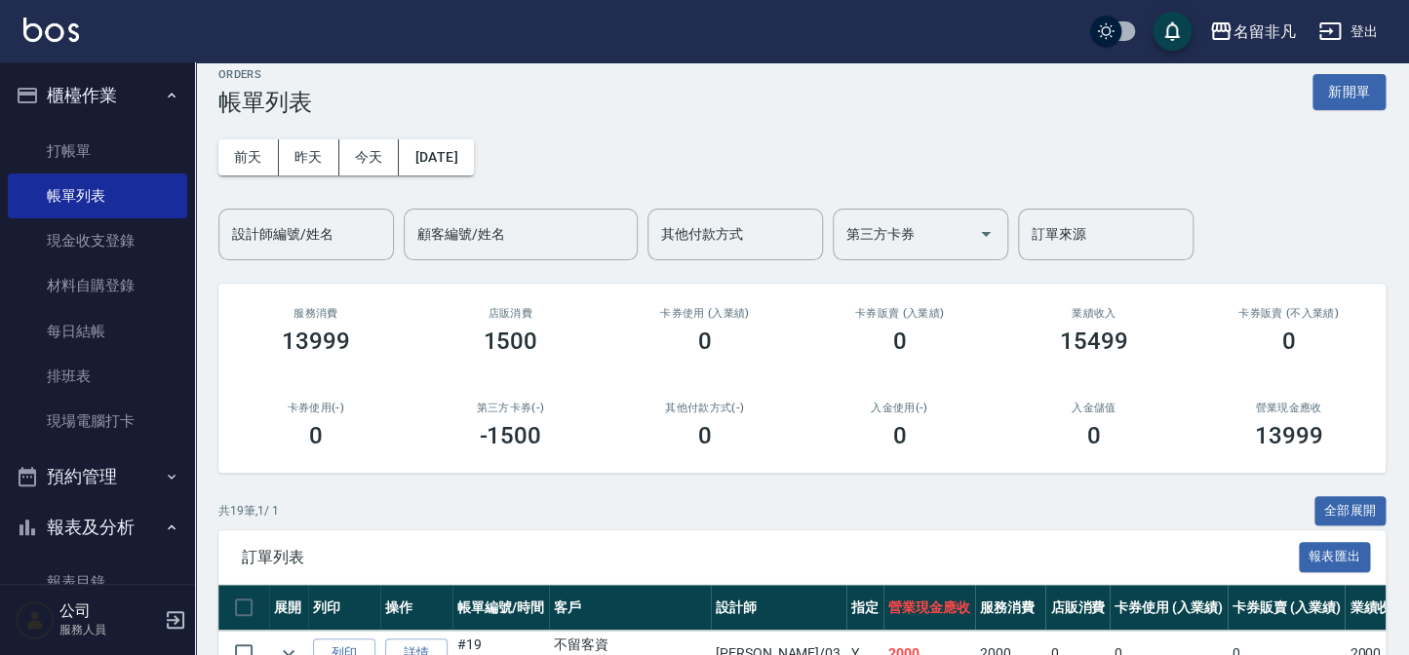
scroll to position [0, 0]
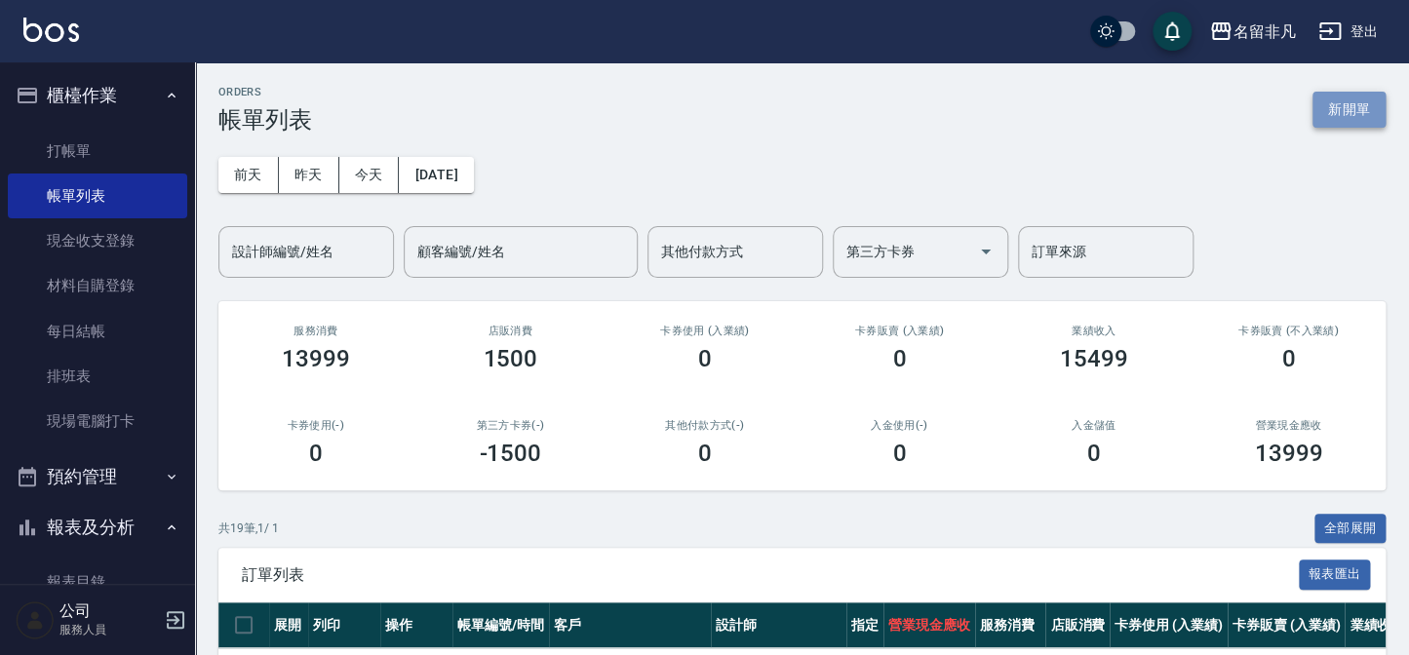
click at [1340, 127] on button "新開單" at bounding box center [1348, 110] width 73 height 36
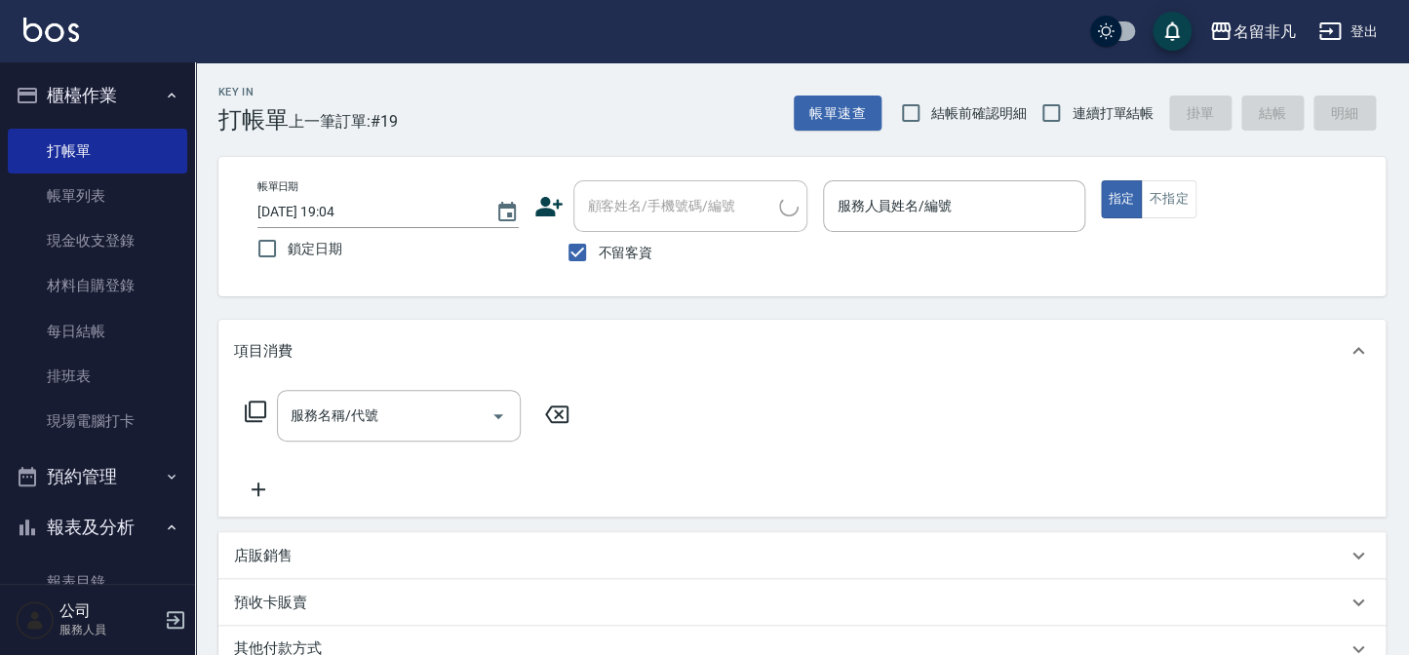
drag, startPoint x: 622, startPoint y: 254, endPoint x: 663, endPoint y: 212, distance: 59.3
click at [622, 252] on span "不留客資" at bounding box center [625, 253] width 55 height 20
click at [598, 252] on input "不留客資" at bounding box center [577, 252] width 41 height 41
checkbox input "false"
click at [663, 212] on input "顧客姓名/手機號碼/編號" at bounding box center [680, 206] width 197 height 34
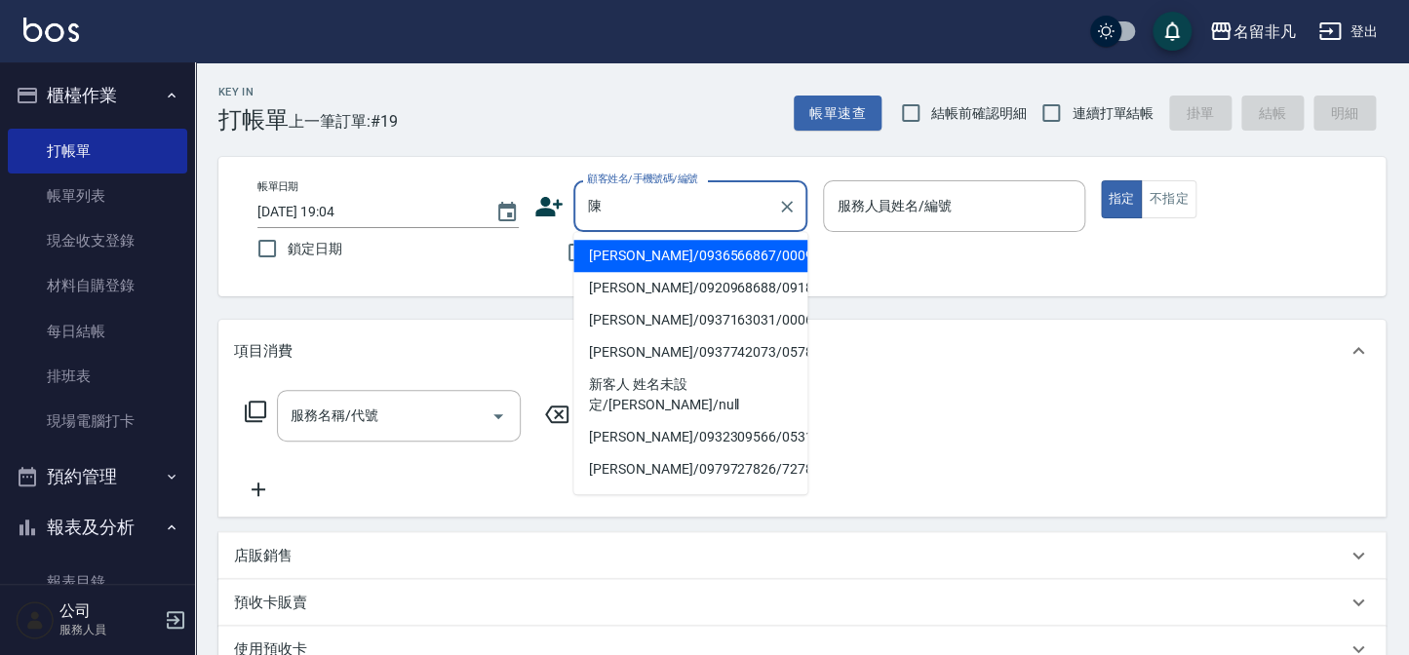
click at [649, 355] on li "[PERSON_NAME]/0937742073/05784" at bounding box center [690, 352] width 234 height 32
type input "[PERSON_NAME]/0937742073/05784"
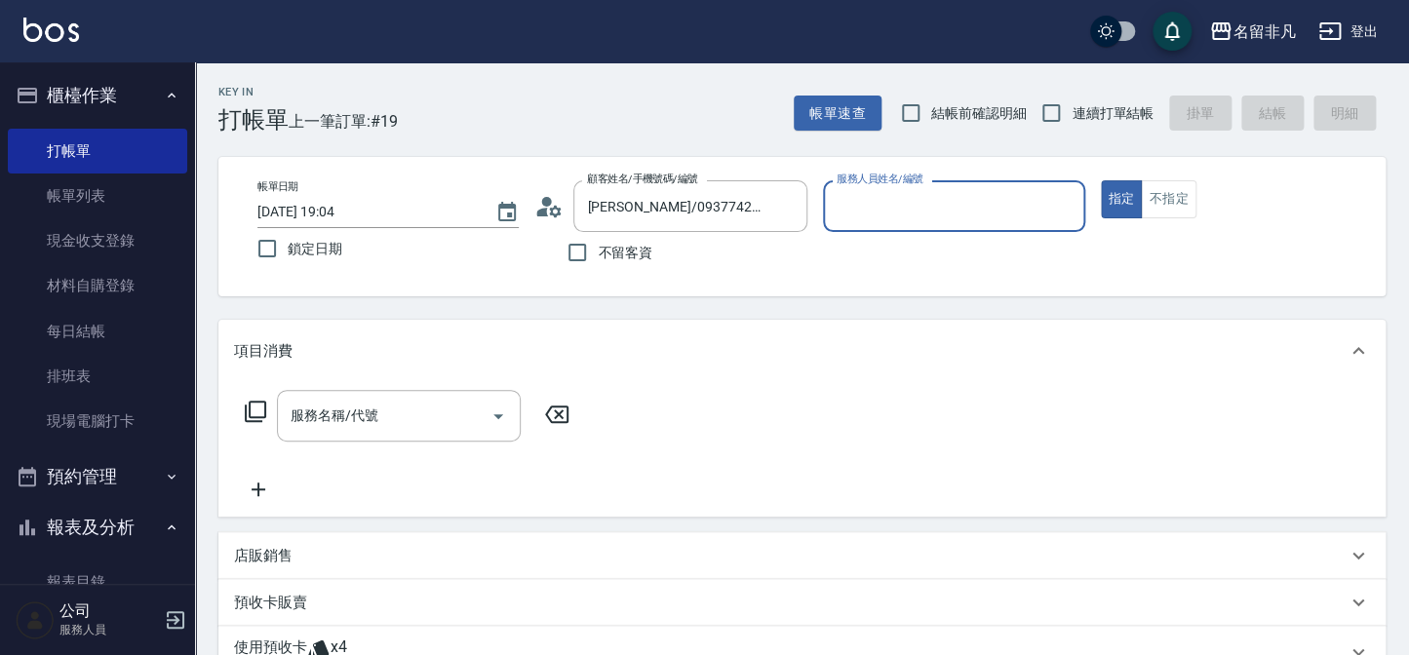
click at [921, 223] on div "服務人員姓名/編號" at bounding box center [953, 206] width 261 height 52
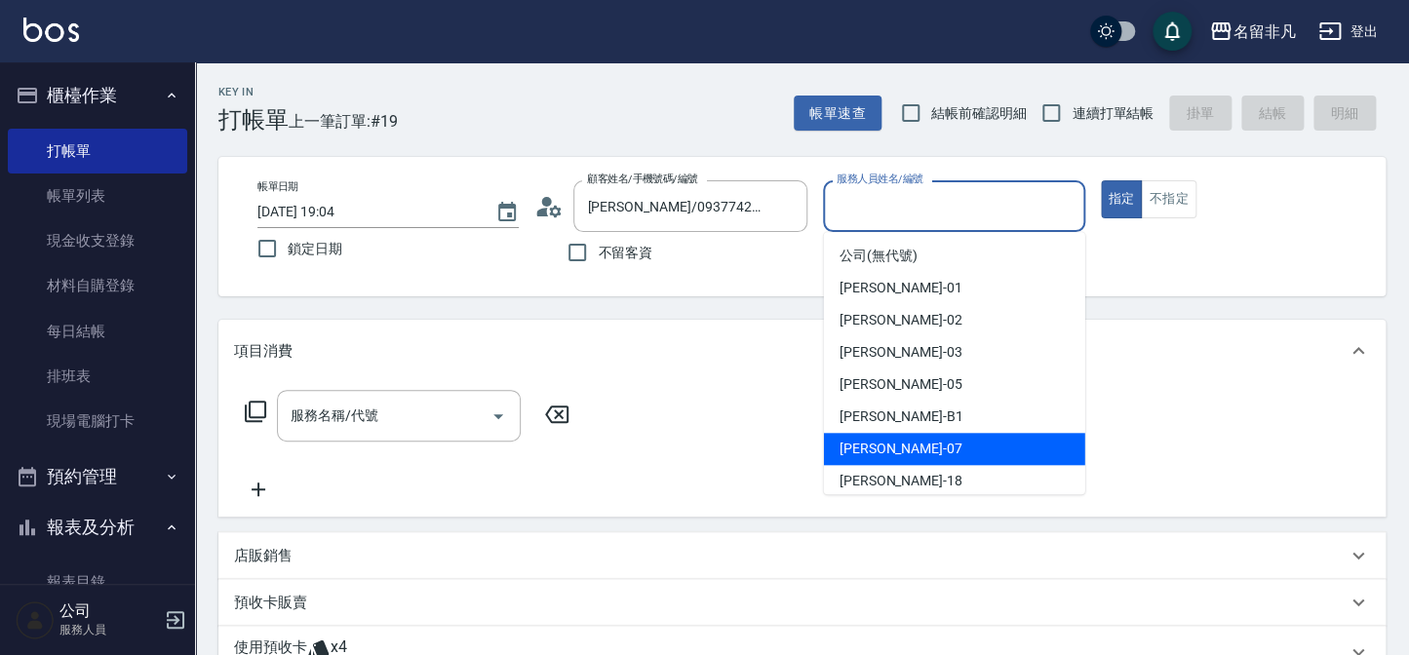
drag, startPoint x: 873, startPoint y: 435, endPoint x: 622, endPoint y: 428, distance: 250.6
click at [863, 439] on div "[PERSON_NAME]-07" at bounding box center [954, 449] width 261 height 32
type input "[PERSON_NAME]-07"
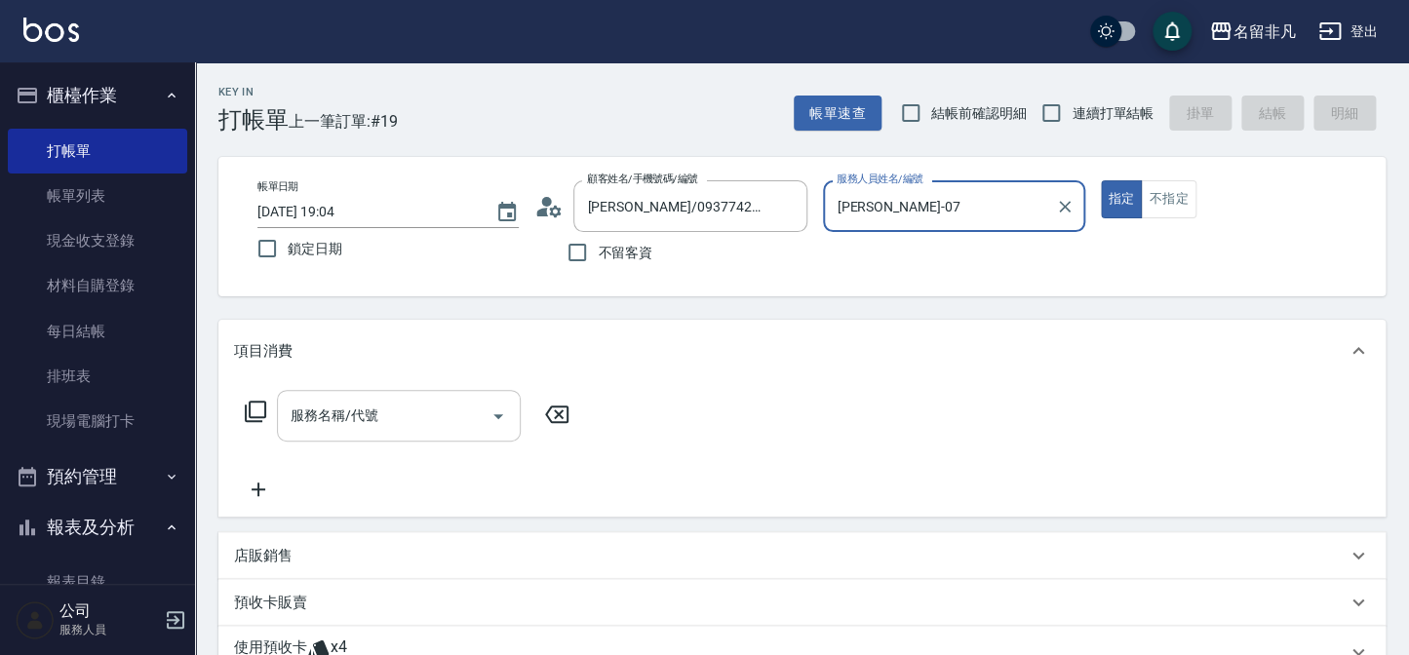
click at [434, 415] on input "服務名稱/代號" at bounding box center [384, 416] width 197 height 34
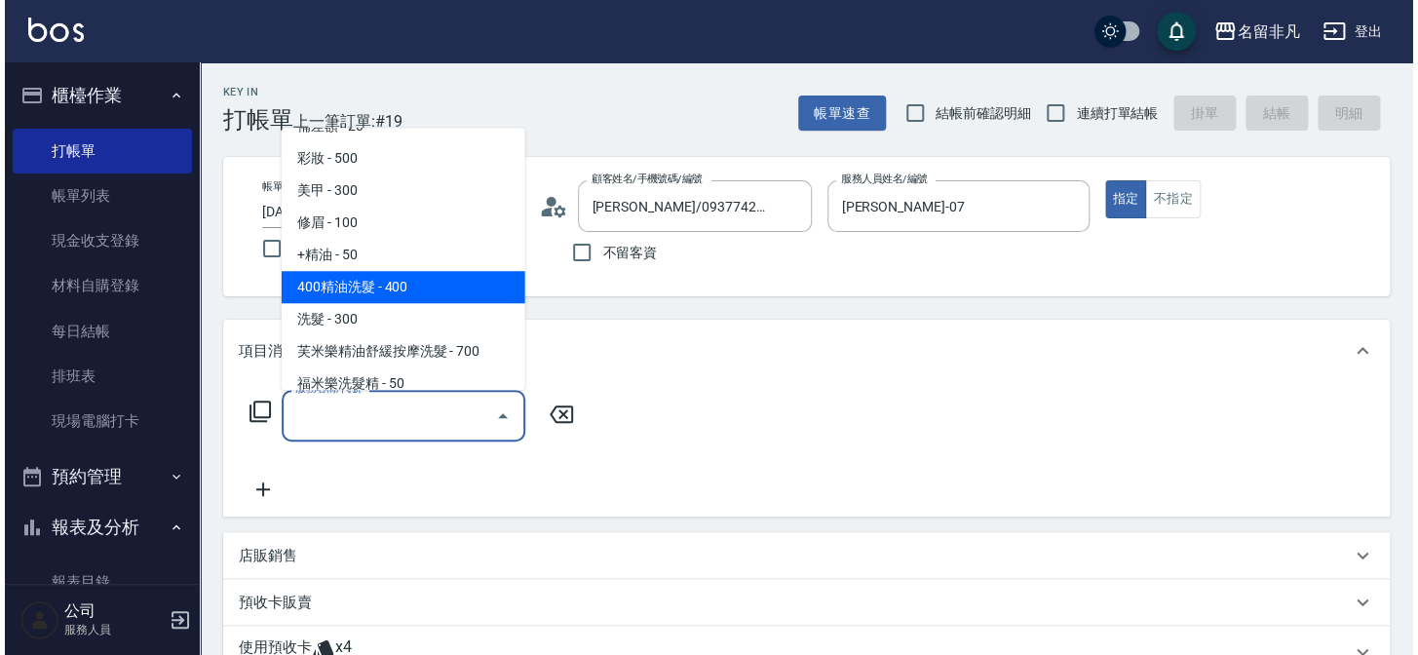
scroll to position [88, 0]
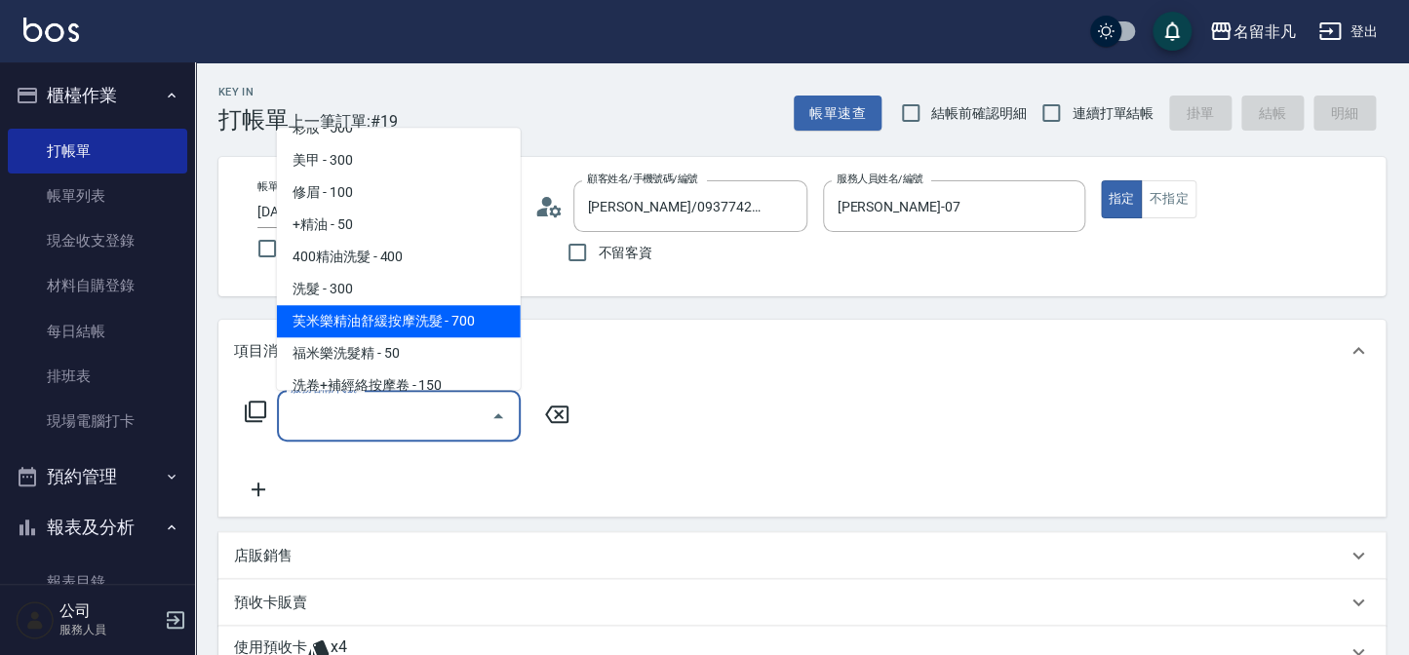
click at [391, 324] on span "芙米樂精油舒緩按摩洗髮 - 700" at bounding box center [399, 321] width 244 height 32
type input "芙米樂精油舒緩按摩洗髮(106)"
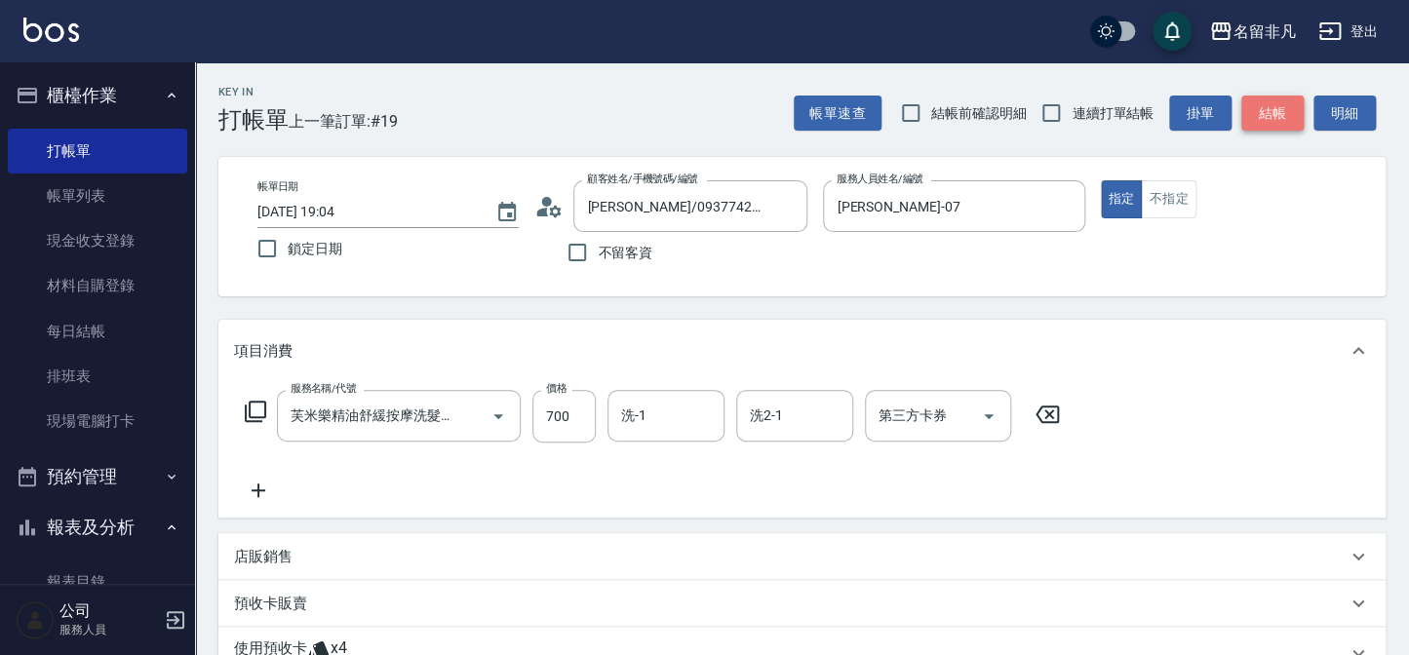
click at [1245, 110] on button "結帳" at bounding box center [1272, 114] width 62 height 36
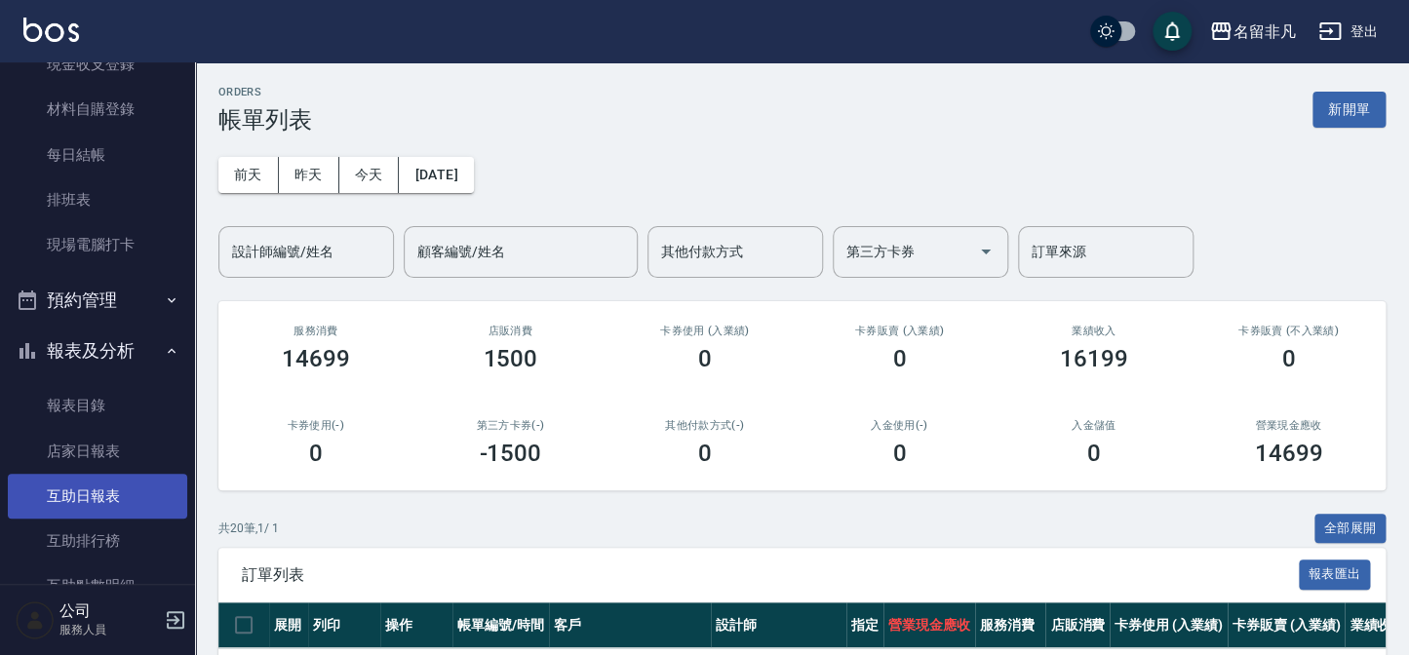
scroll to position [265, 0]
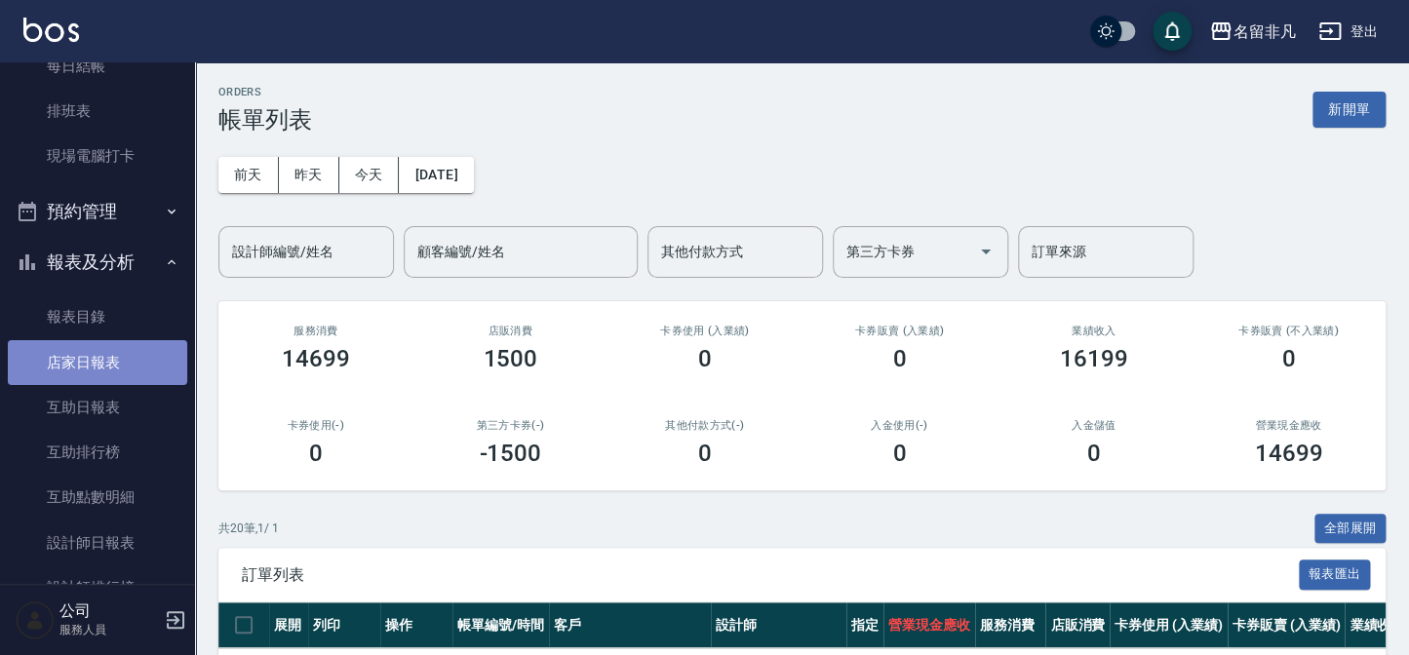
click at [127, 380] on link "店家日報表" at bounding box center [97, 362] width 179 height 45
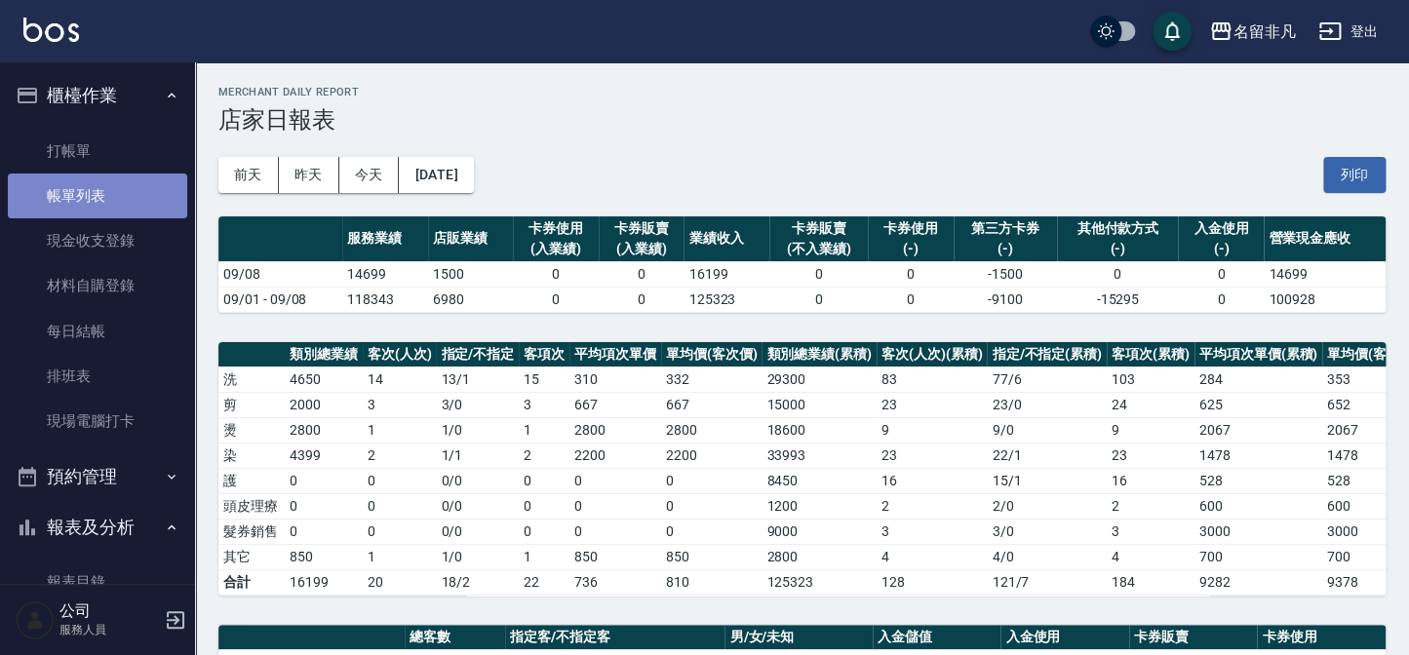
click at [110, 175] on link "帳單列表" at bounding box center [97, 196] width 179 height 45
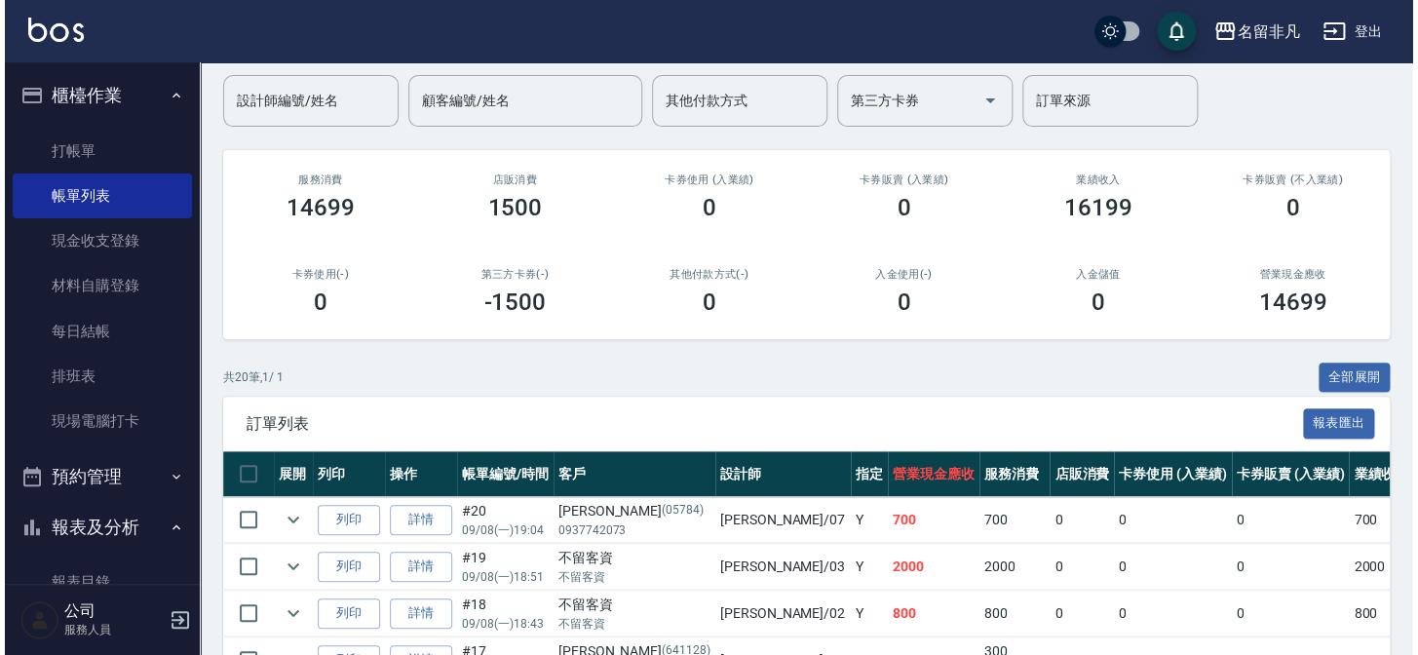
scroll to position [176, 0]
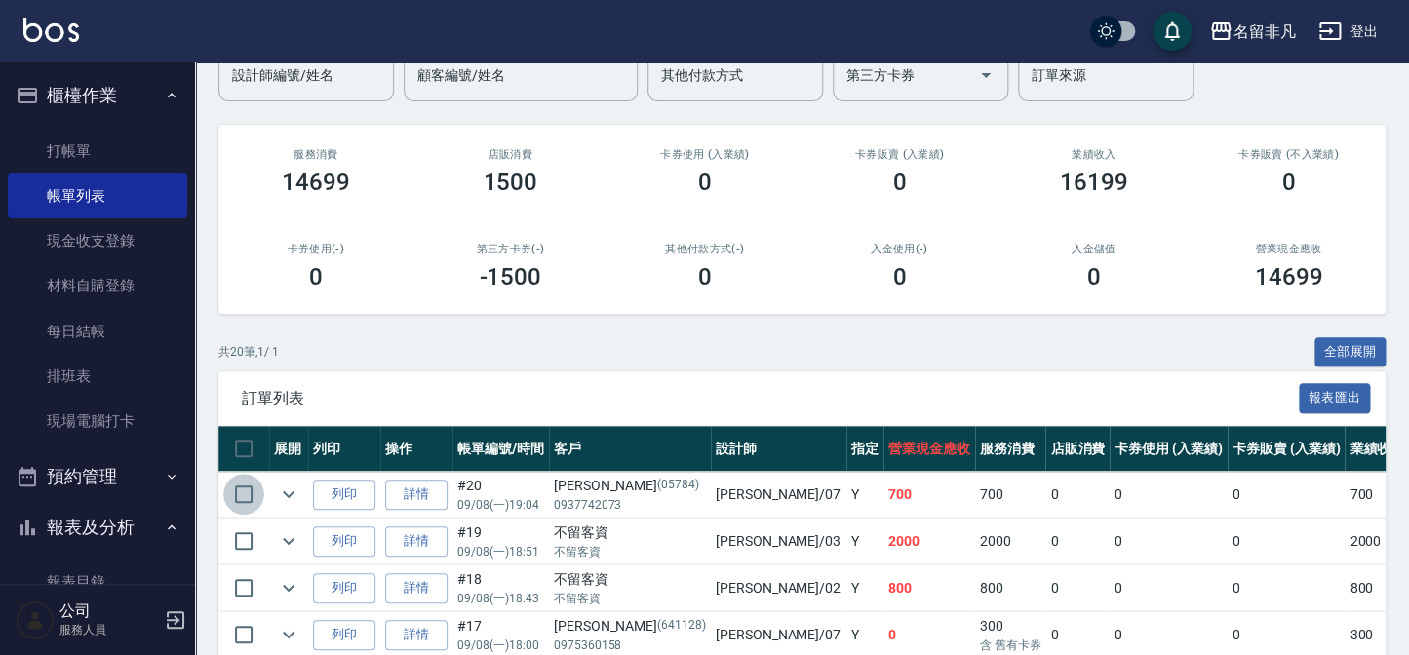
click at [252, 490] on input "checkbox" at bounding box center [243, 494] width 41 height 41
checkbox input "true"
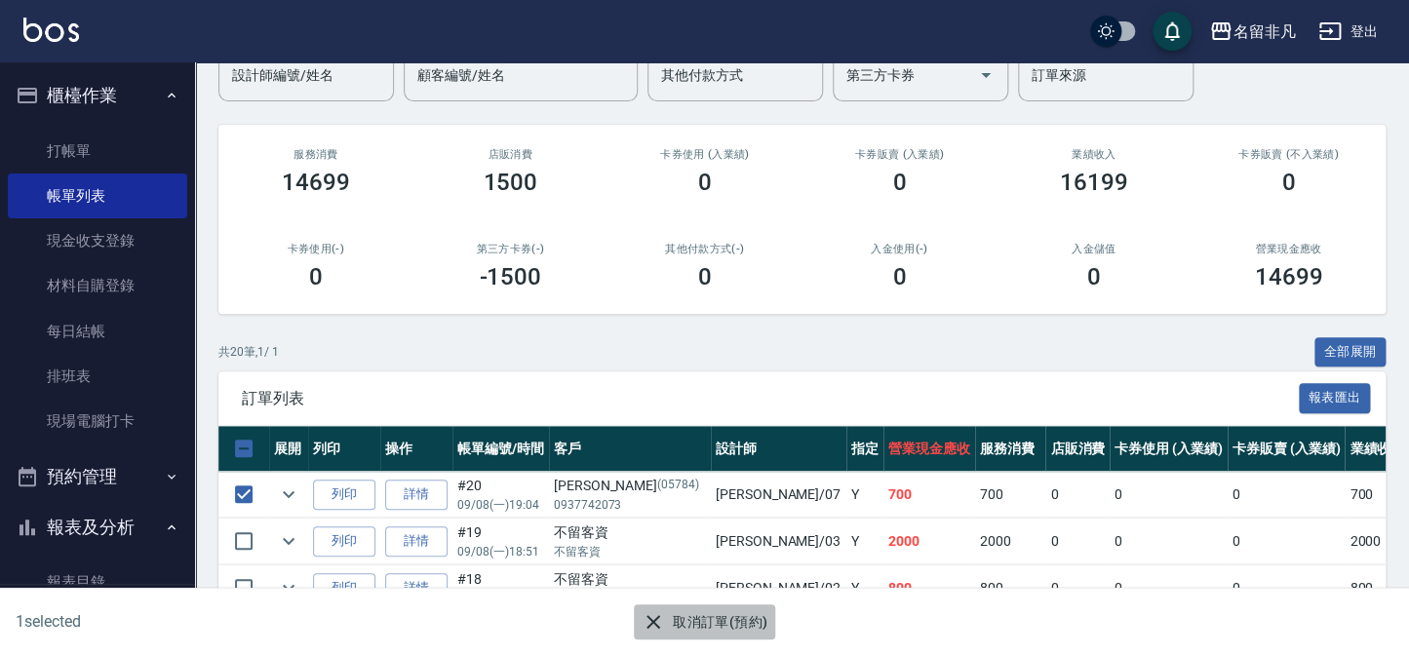
click at [685, 622] on button "取消訂單(預約)" at bounding box center [704, 622] width 141 height 36
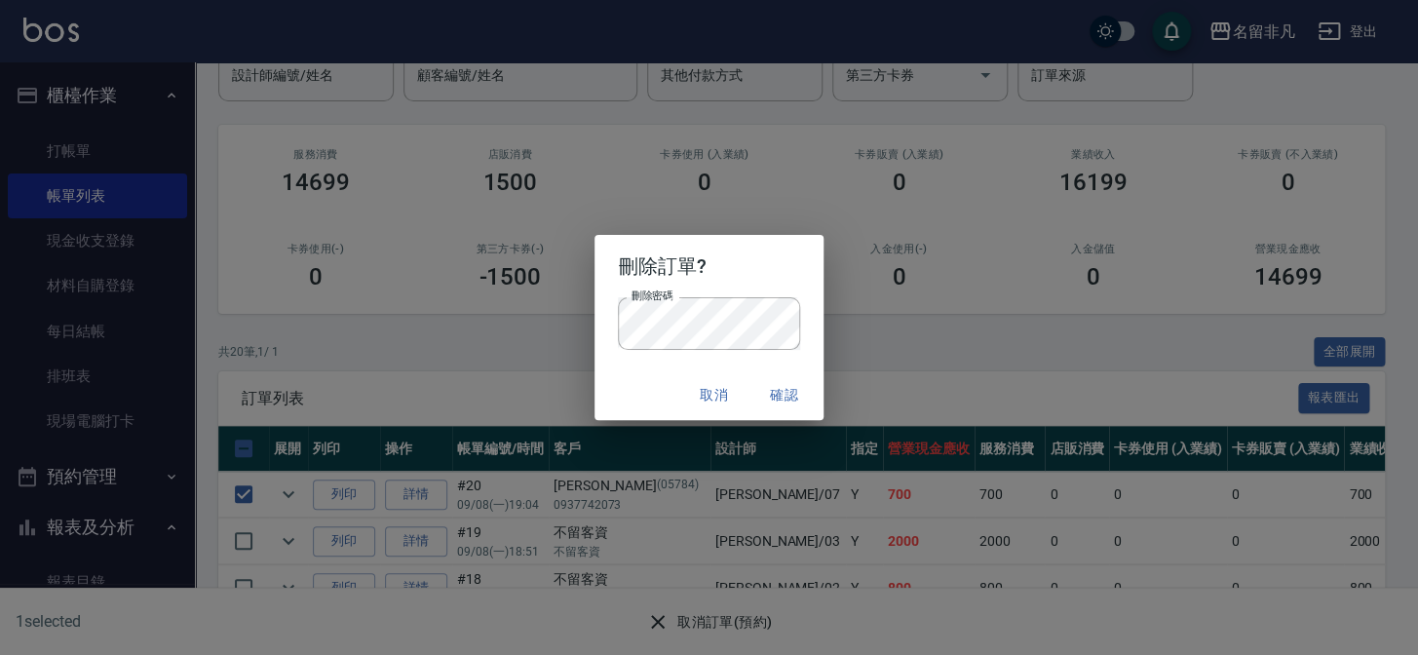
click at [654, 392] on div "取消 確認" at bounding box center [709, 395] width 228 height 52
click at [805, 392] on button "確認" at bounding box center [785, 395] width 62 height 36
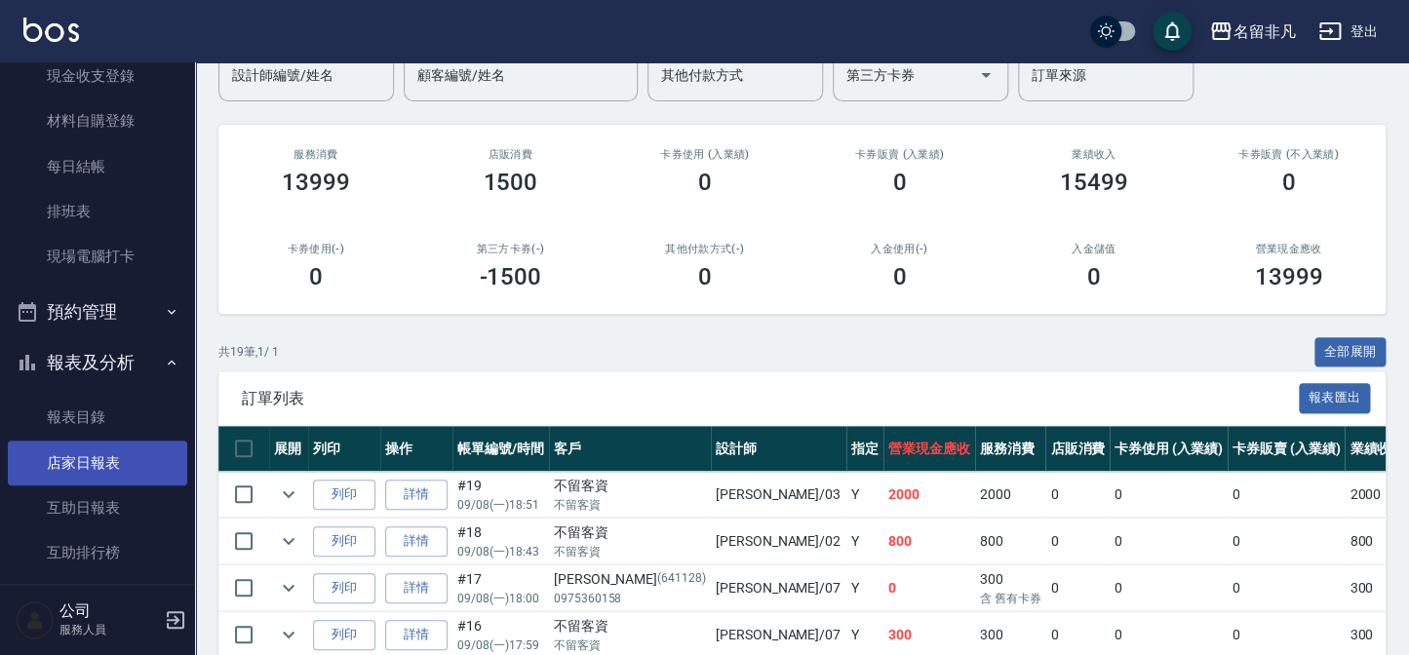
scroll to position [265, 0]
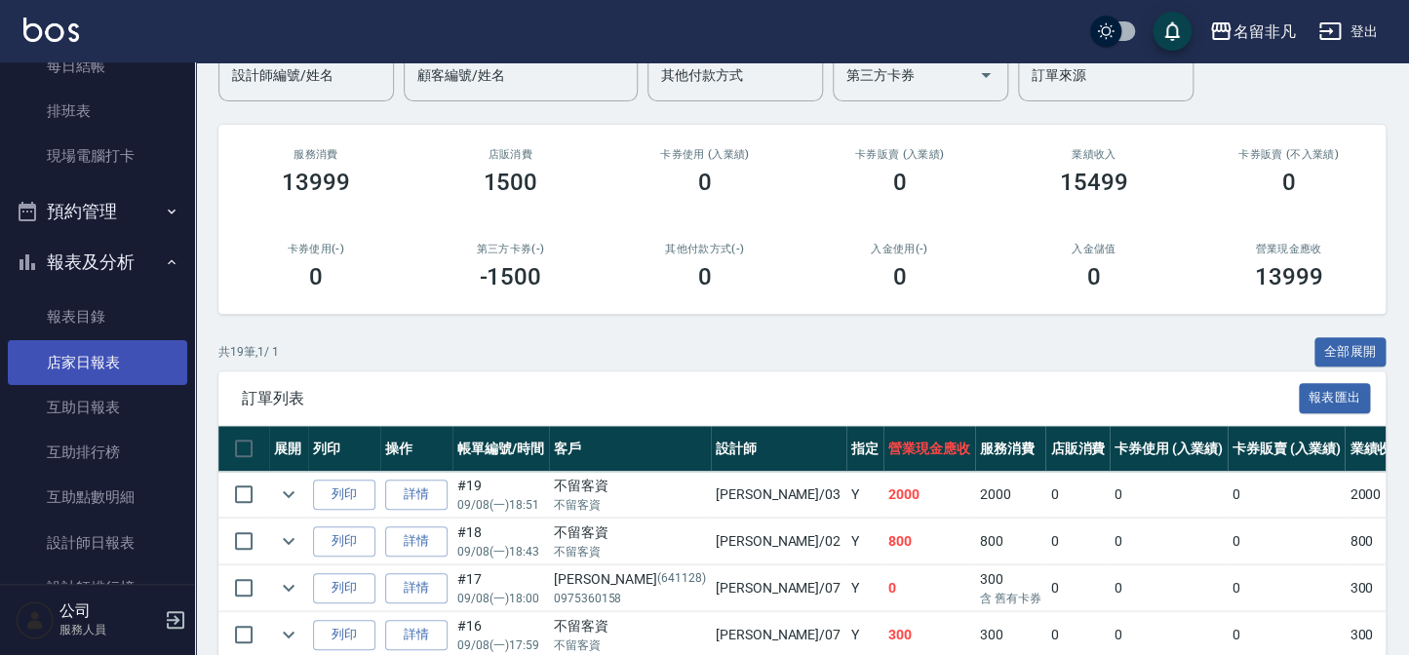
click at [58, 372] on link "店家日報表" at bounding box center [97, 362] width 179 height 45
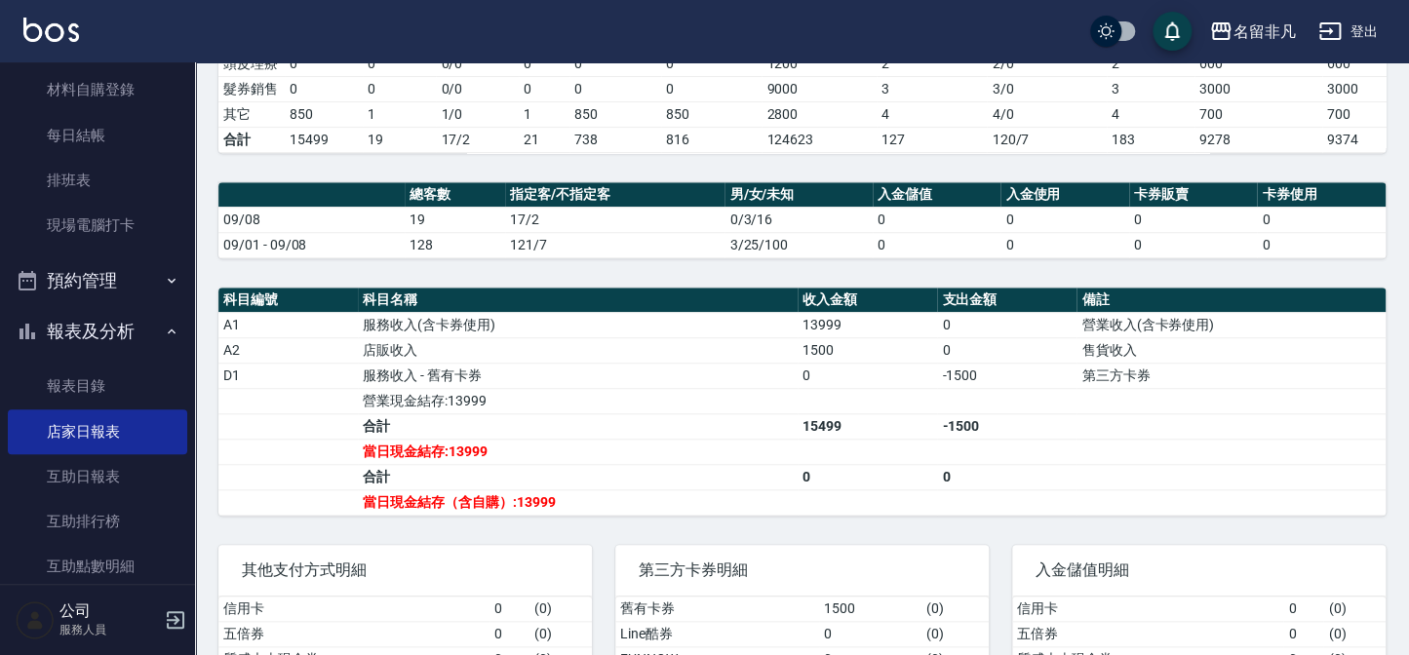
scroll to position [176, 0]
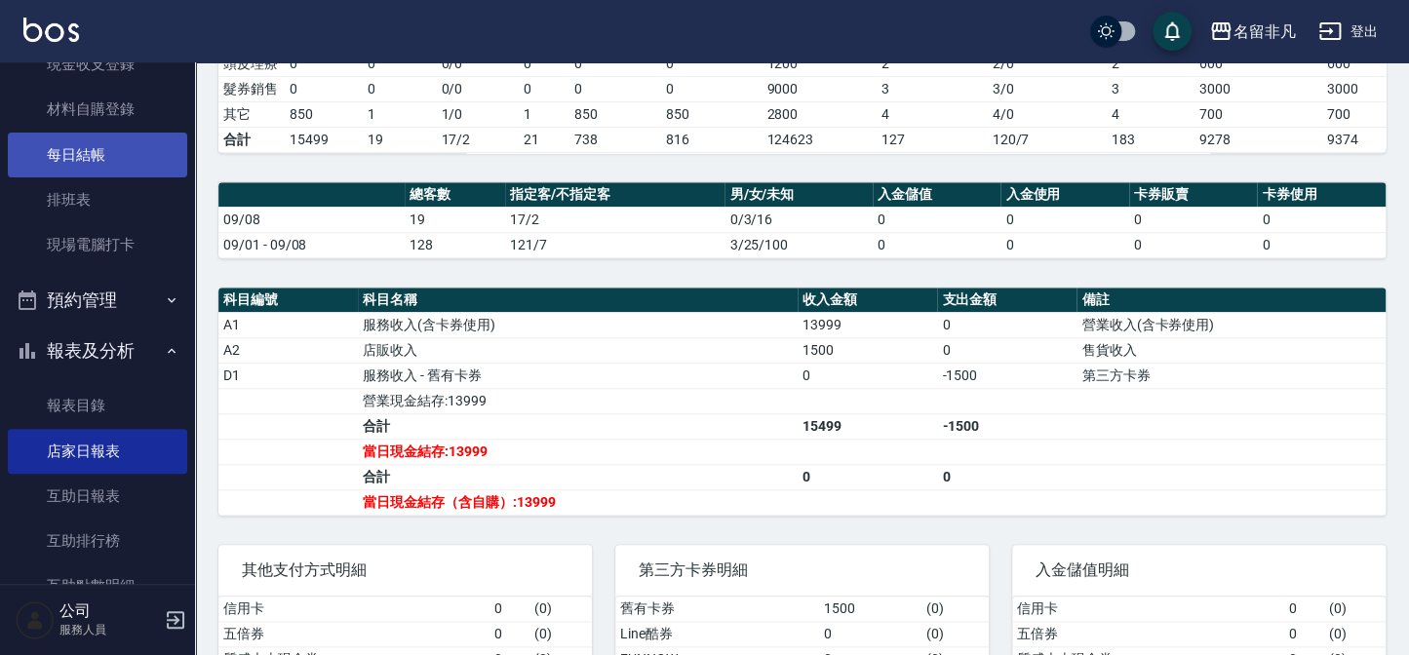
click at [97, 141] on link "每日結帳" at bounding box center [97, 155] width 179 height 45
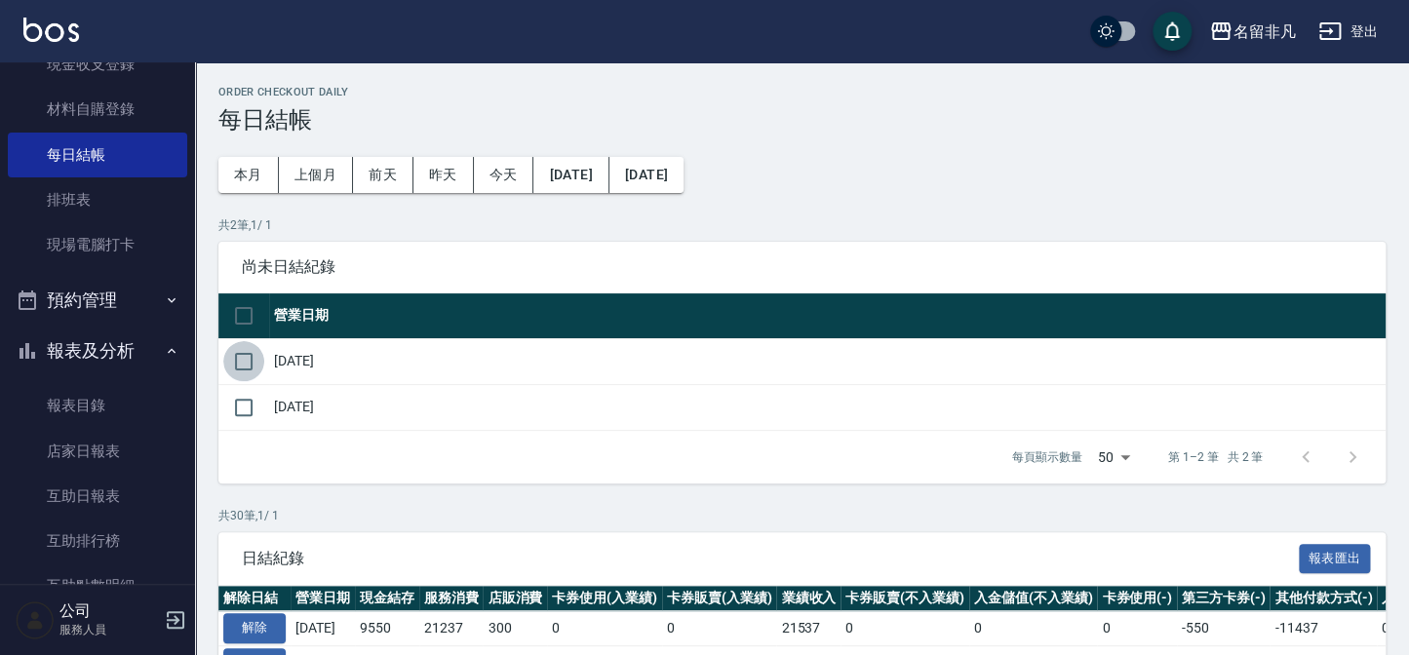
click at [263, 350] on input "checkbox" at bounding box center [243, 361] width 41 height 41
checkbox input "true"
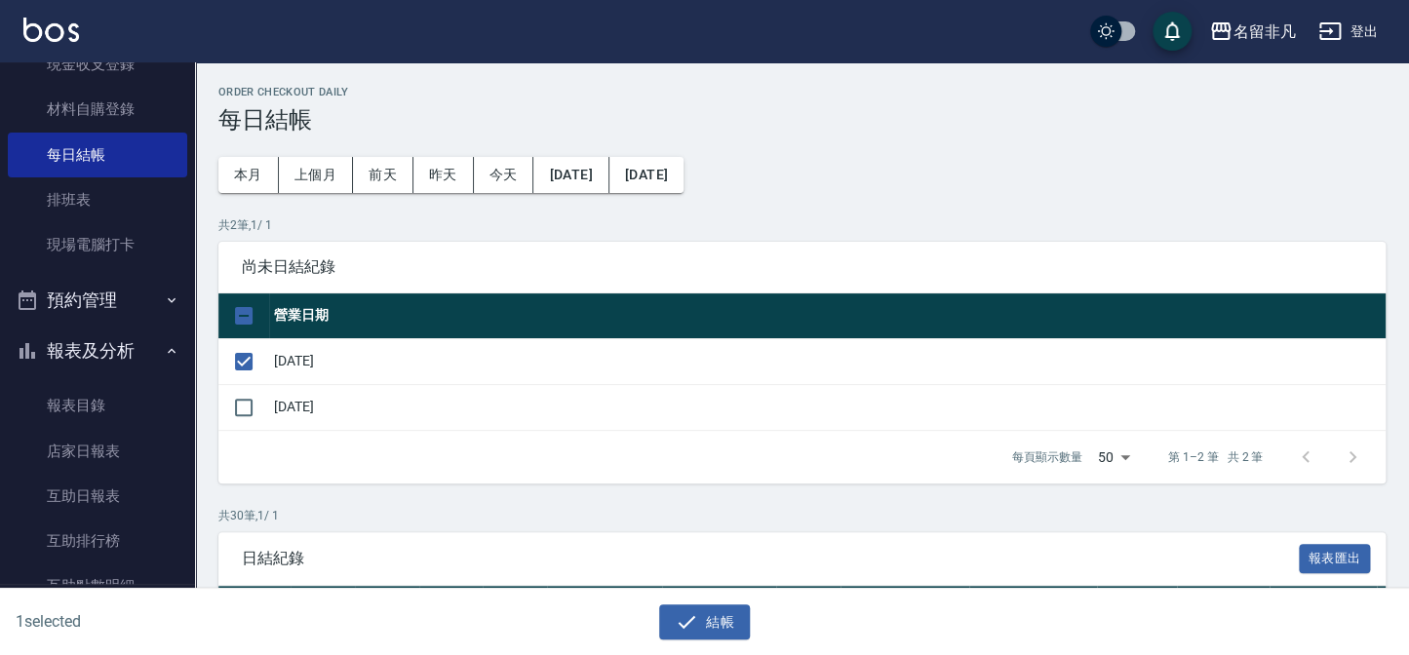
drag, startPoint x: 241, startPoint y: 414, endPoint x: 458, endPoint y: 543, distance: 252.6
click at [241, 415] on input "checkbox" at bounding box center [243, 407] width 41 height 41
checkbox input "true"
click at [690, 614] on icon "button" at bounding box center [686, 621] width 23 height 23
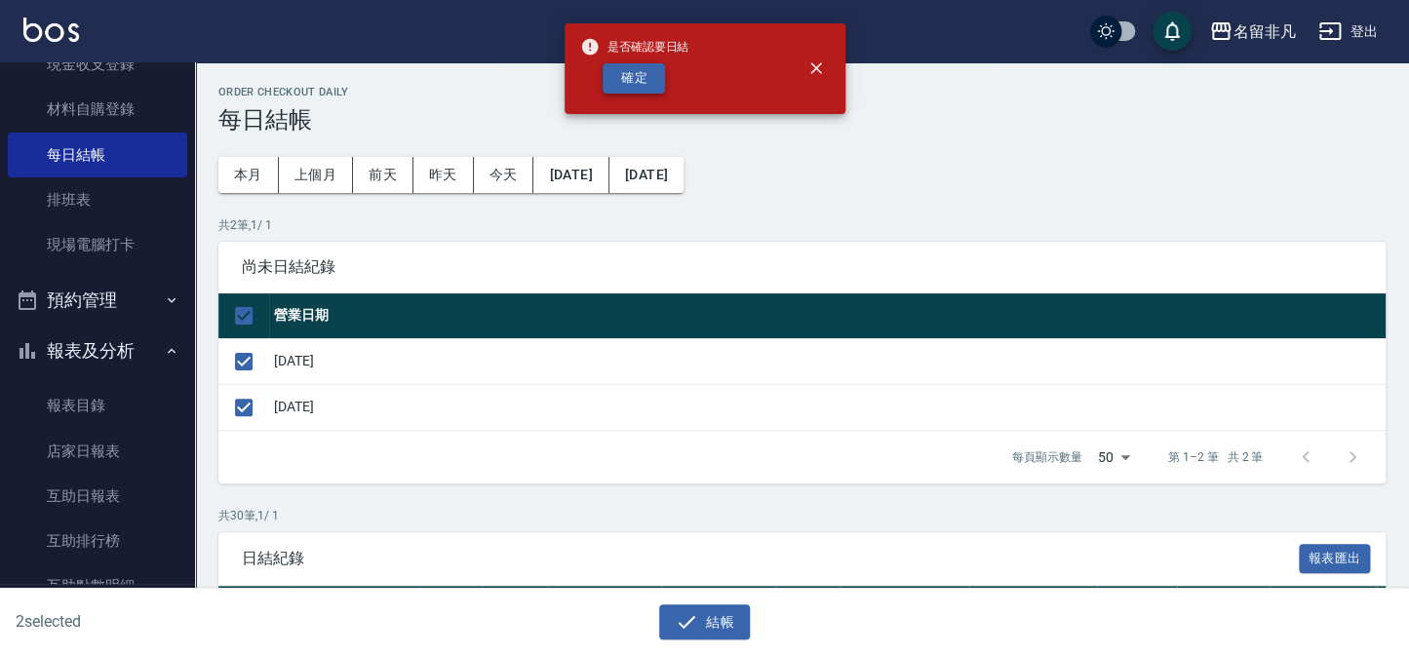
click at [643, 78] on button "確定" at bounding box center [633, 78] width 62 height 30
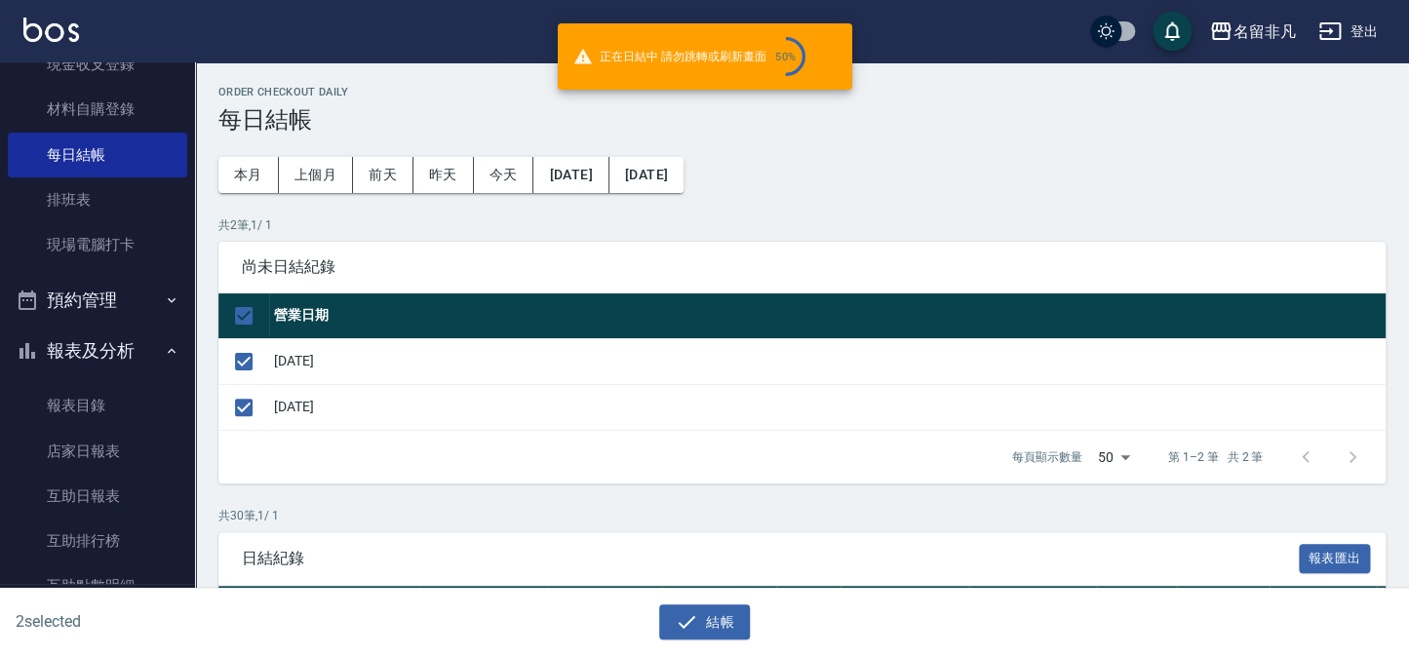
checkbox input "false"
